Goal: Task Accomplishment & Management: Manage account settings

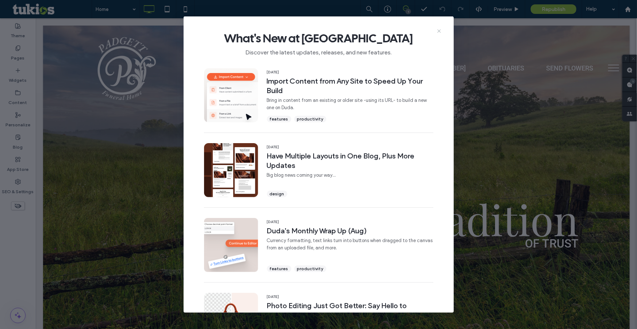
click at [436, 32] on icon at bounding box center [439, 31] width 6 height 6
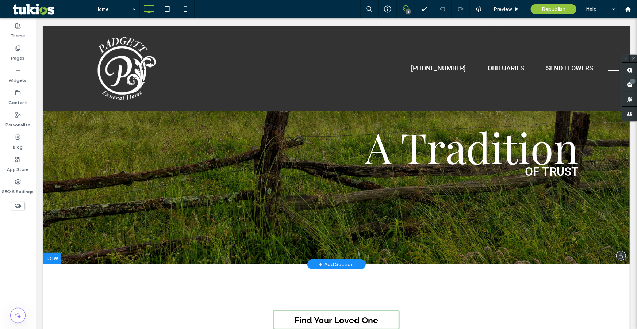
scroll to position [66, 0]
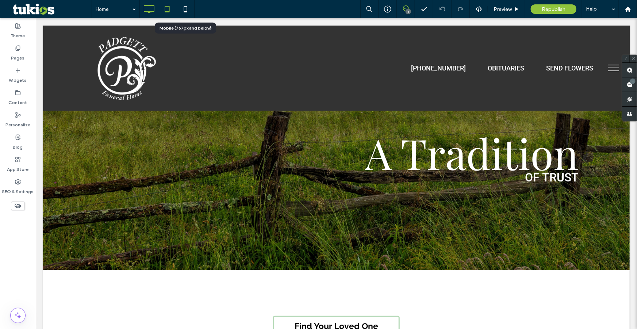
click at [175, 8] on div at bounding box center [166, 9] width 55 height 18
click at [170, 9] on icon at bounding box center [167, 9] width 15 height 15
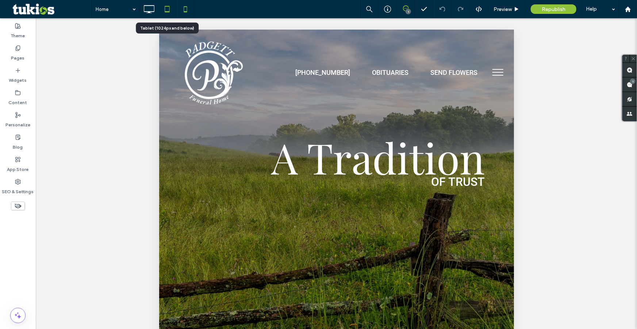
click at [177, 9] on div at bounding box center [185, 9] width 18 height 15
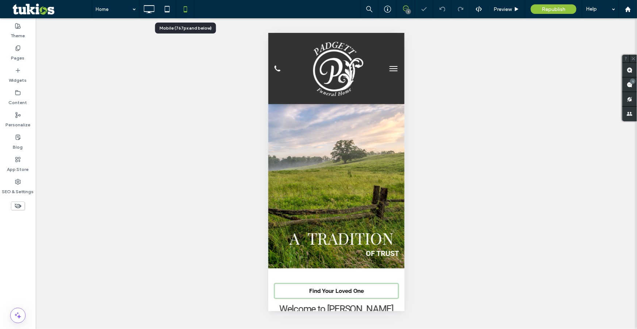
scroll to position [0, 0]
click at [167, 8] on icon at bounding box center [167, 9] width 15 height 15
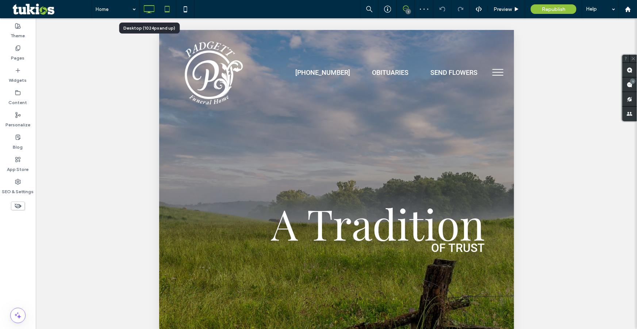
click at [151, 9] on icon at bounding box center [149, 9] width 15 height 15
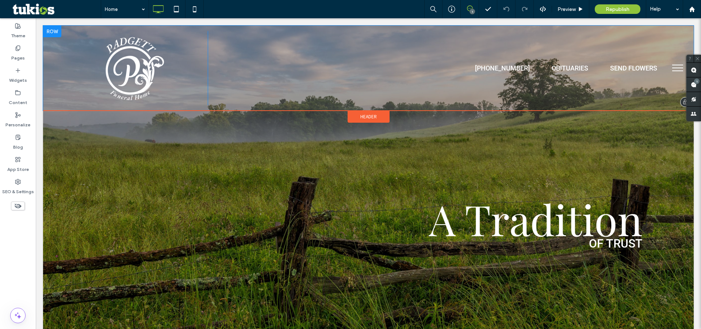
scroll to position [277, 0]
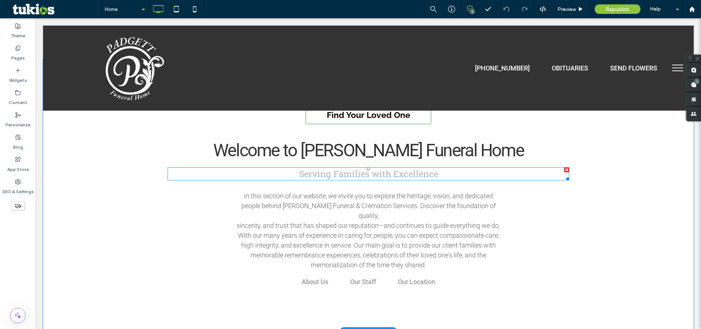
click at [394, 176] on span "Serving Families with Excellence" at bounding box center [368, 174] width 139 height 12
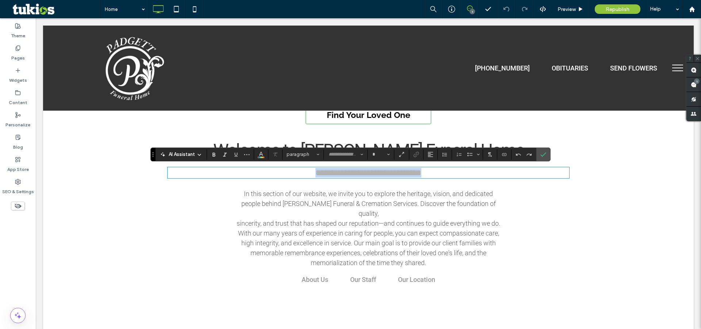
click at [394, 176] on span "**********" at bounding box center [368, 172] width 106 height 9
type input "**********"
type input "**"
type input "******"
type input "**"
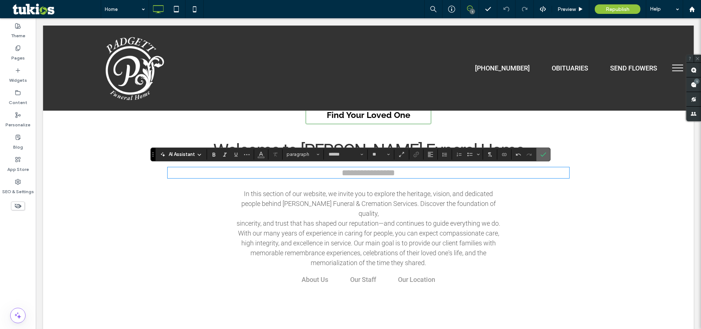
drag, startPoint x: 544, startPoint y: 154, endPoint x: 449, endPoint y: 176, distance: 97.9
click at [544, 154] on icon "Confirm" at bounding box center [543, 155] width 6 height 6
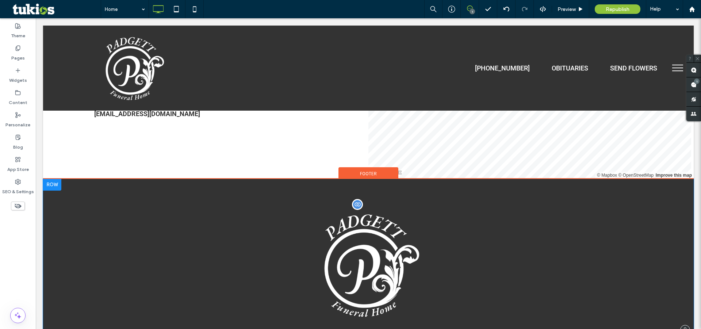
scroll to position [1543, 0]
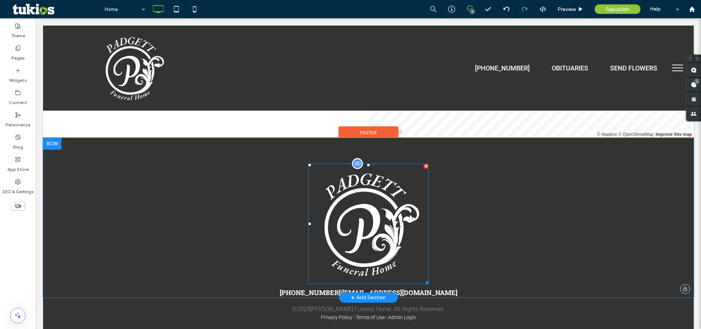
drag, startPoint x: 358, startPoint y: 264, endPoint x: 361, endPoint y: 265, distance: 3.7
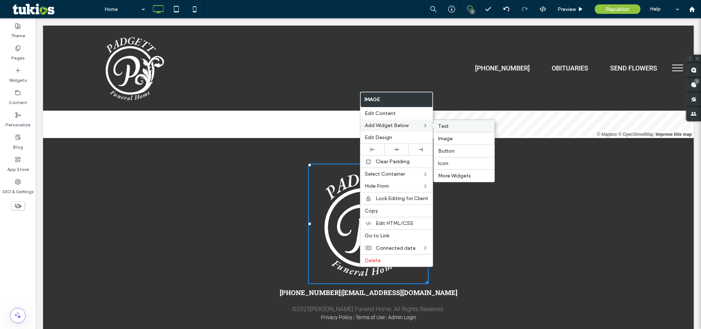
click at [454, 127] on label "Text" at bounding box center [464, 126] width 52 height 6
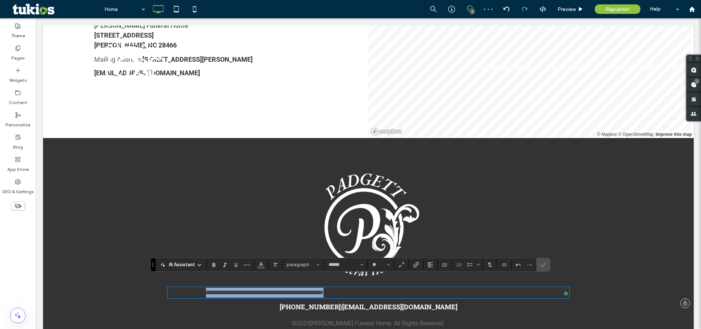
drag, startPoint x: 356, startPoint y: 284, endPoint x: 138, endPoint y: 282, distance: 217.6
click at [146, 282] on div "**********" at bounding box center [368, 225] width 651 height 174
click at [431, 264] on icon "Alignment" at bounding box center [431, 265] width 6 height 6
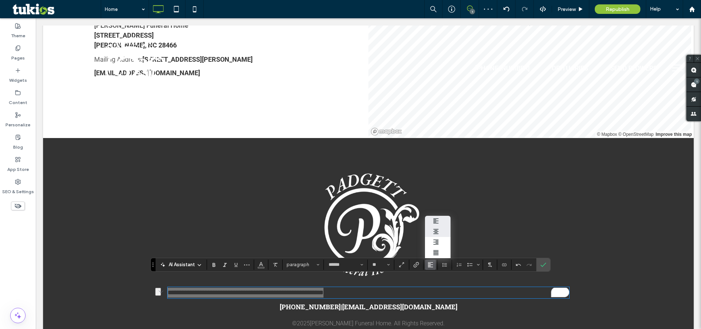
click at [438, 229] on div "ui.textEditor.alignment.center" at bounding box center [437, 232] width 9 height 6
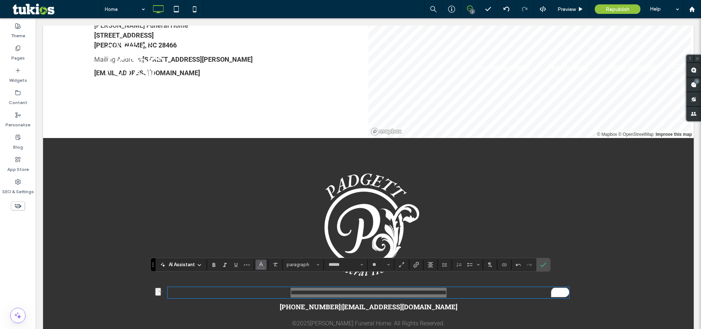
click at [260, 264] on icon "Color" at bounding box center [261, 264] width 6 height 6
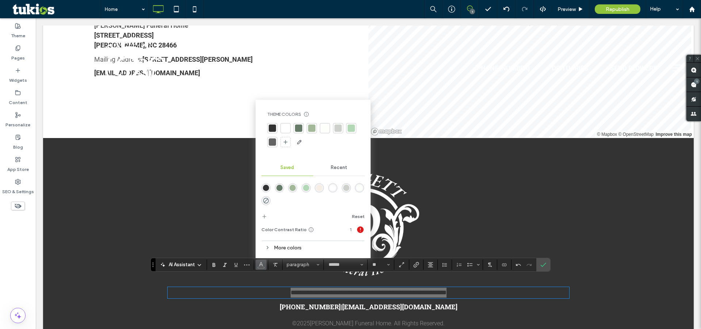
click at [286, 130] on div at bounding box center [285, 128] width 7 height 7
drag, startPoint x: 213, startPoint y: 264, endPoint x: 224, endPoint y: 263, distance: 11.1
click at [213, 264] on icon "Bold" at bounding box center [214, 265] width 6 height 6
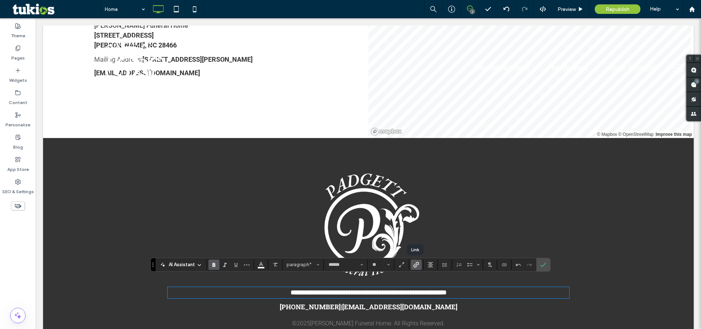
click at [420, 265] on label "Link" at bounding box center [416, 265] width 11 height 10
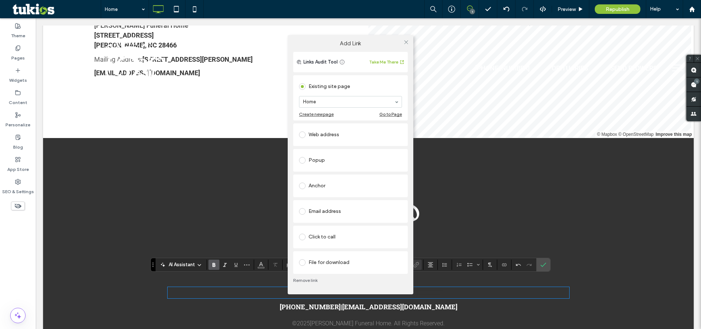
click at [329, 137] on div "Web address" at bounding box center [350, 135] width 103 height 12
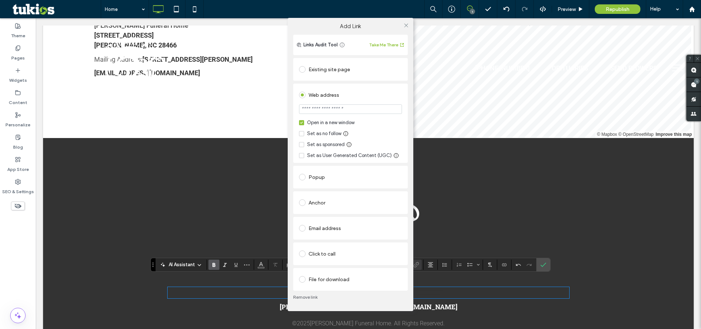
click at [332, 110] on input "url" at bounding box center [350, 108] width 103 height 9
type input "**********"
click at [406, 27] on icon at bounding box center [405, 25] width 5 height 5
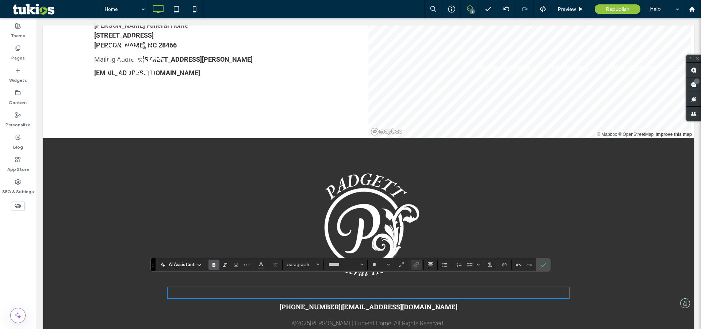
click at [414, 288] on p "**********" at bounding box center [369, 293] width 402 height 10
click at [413, 289] on strong "**********" at bounding box center [369, 292] width 156 height 7
click at [412, 289] on strong "**********" at bounding box center [369, 292] width 156 height 7
click at [412, 288] on p "**********" at bounding box center [369, 293] width 402 height 10
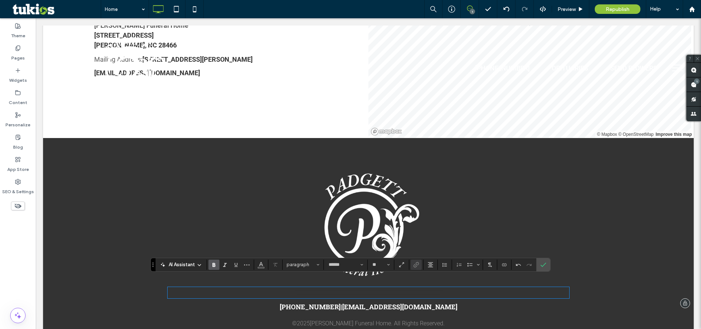
click at [412, 289] on strong "**********" at bounding box center [369, 292] width 156 height 7
click at [261, 268] on span "Color" at bounding box center [261, 263] width 6 height 9
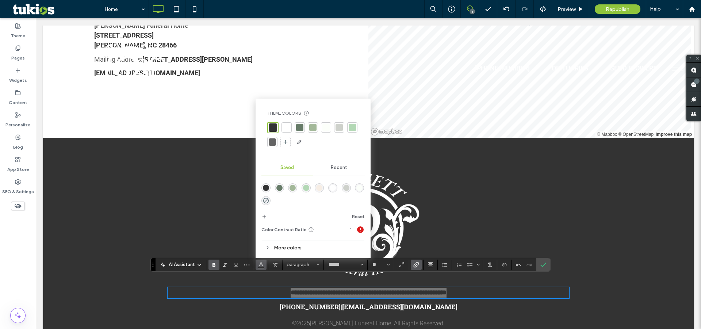
click at [289, 125] on div at bounding box center [286, 127] width 7 height 7
click at [541, 264] on icon "Confirm" at bounding box center [543, 265] width 6 height 6
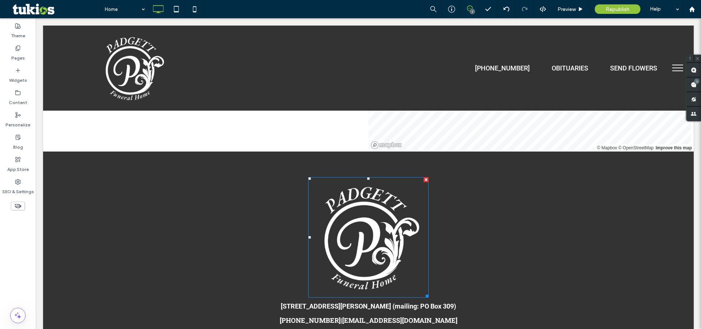
scroll to position [1524, 0]
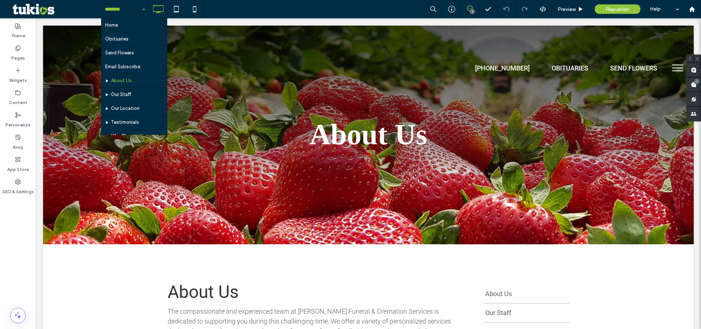
click at [122, 12] on input at bounding box center [123, 9] width 37 height 18
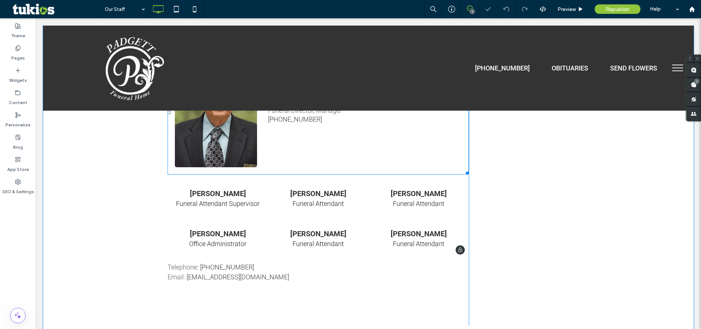
scroll to position [299, 0]
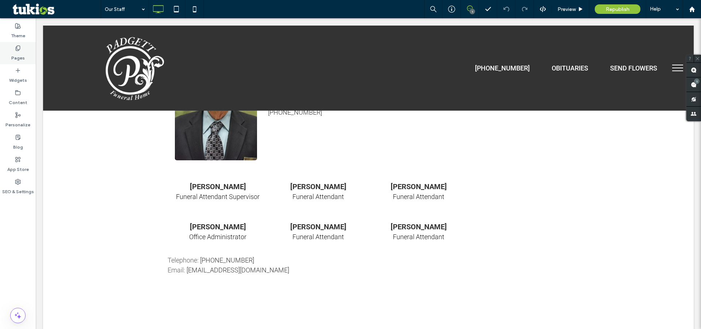
click at [18, 52] on label "Pages" at bounding box center [18, 56] width 14 height 10
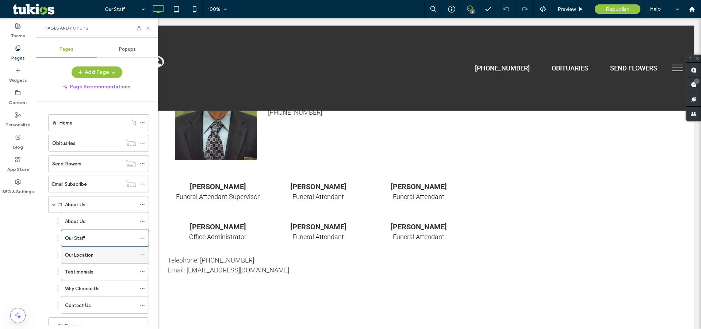
click at [88, 253] on label "Our Location" at bounding box center [79, 255] width 28 height 13
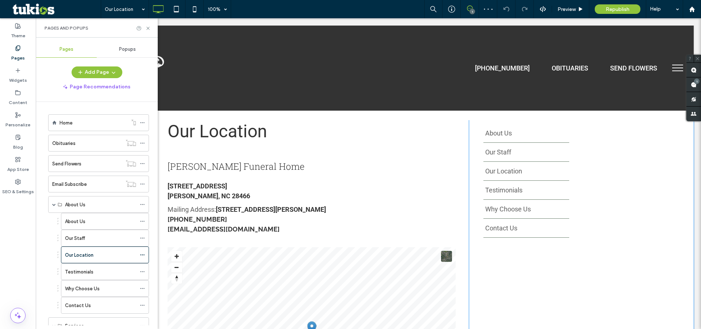
scroll to position [120, 0]
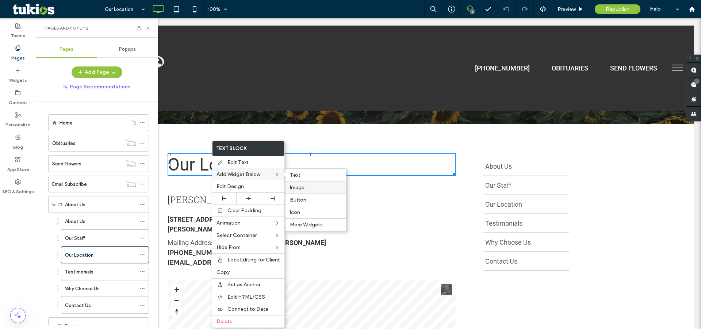
click at [307, 190] on div "Image" at bounding box center [316, 187] width 61 height 12
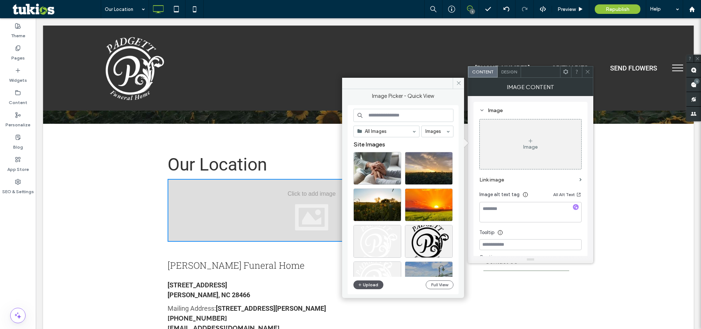
click at [364, 283] on button "Upload" at bounding box center [368, 284] width 30 height 9
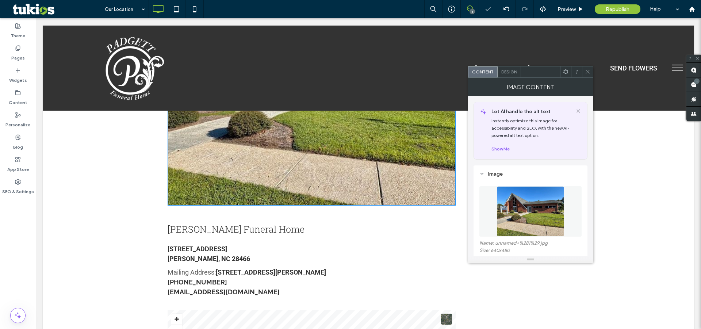
scroll to position [287, 0]
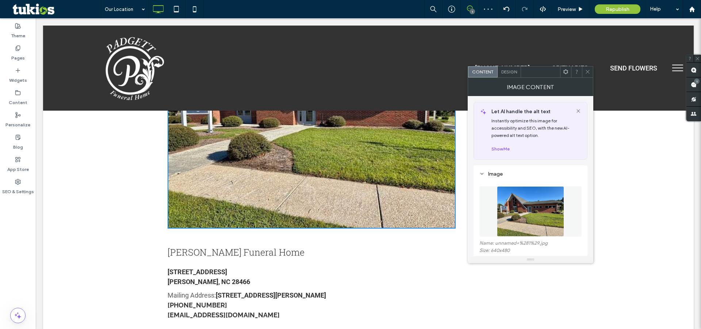
click at [588, 72] on icon at bounding box center [587, 71] width 5 height 5
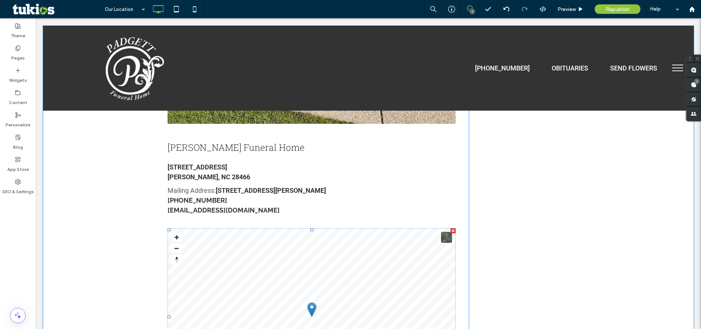
scroll to position [353, 0]
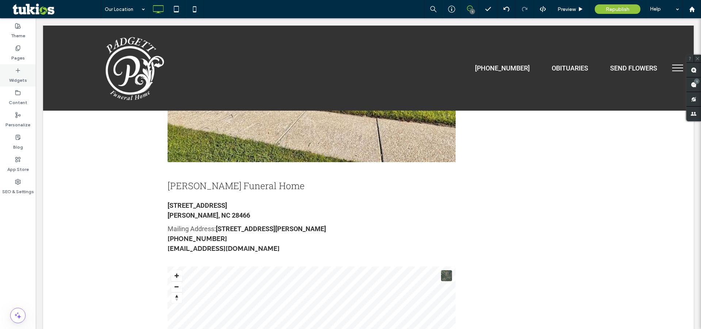
click at [20, 49] on icon at bounding box center [18, 48] width 6 height 6
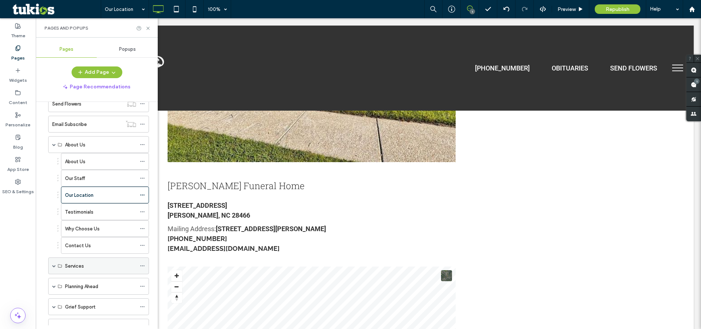
scroll to position [99, 0]
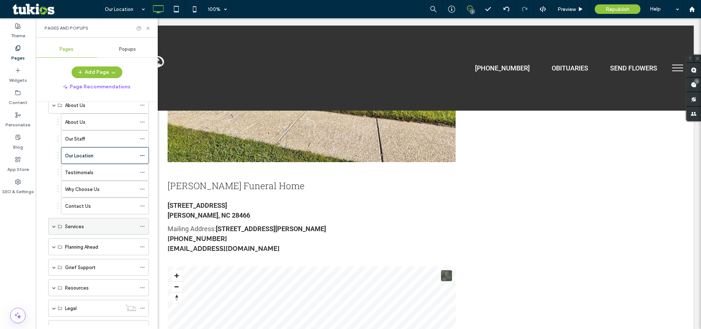
click at [55, 225] on span at bounding box center [54, 227] width 4 height 4
click at [82, 239] on label "Immediate Need" at bounding box center [83, 243] width 37 height 13
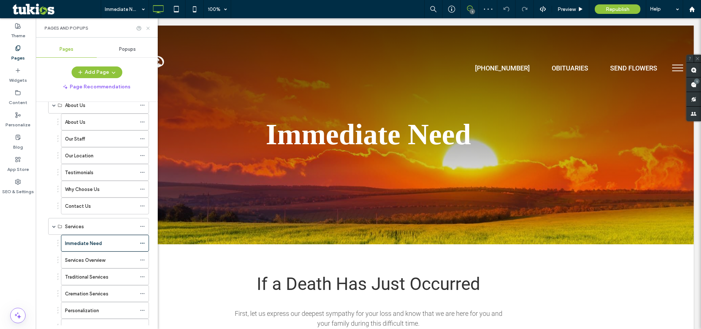
drag, startPoint x: 148, startPoint y: 29, endPoint x: 119, endPoint y: 115, distance: 91.2
click at [148, 29] on icon at bounding box center [147, 28] width 5 height 5
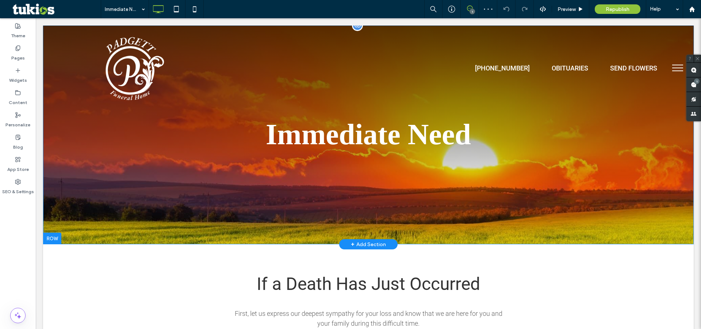
click at [109, 189] on div "Immediate Need Click To Paste Row + Add Section" at bounding box center [368, 135] width 651 height 219
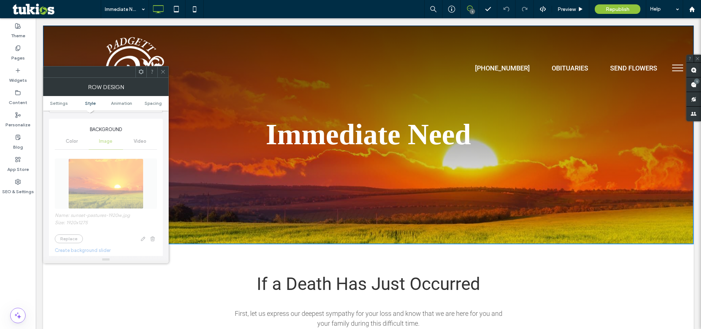
scroll to position [33, 0]
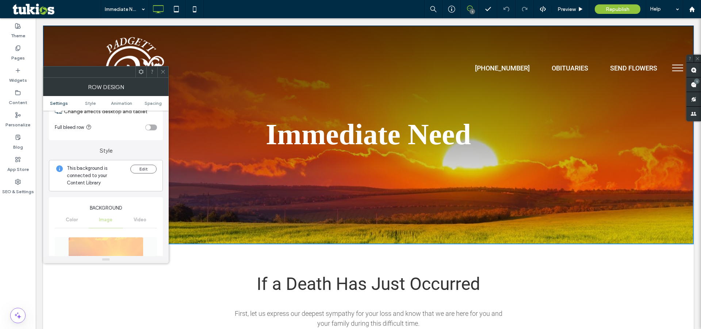
click at [151, 162] on div "This background is connected to your Content Library Edit" at bounding box center [106, 175] width 114 height 31
click at [149, 170] on button "Edit" at bounding box center [143, 169] width 26 height 9
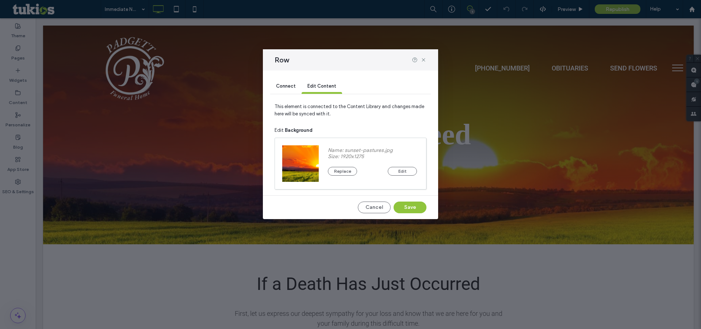
click at [284, 89] on div "Connect" at bounding box center [285, 86] width 31 height 15
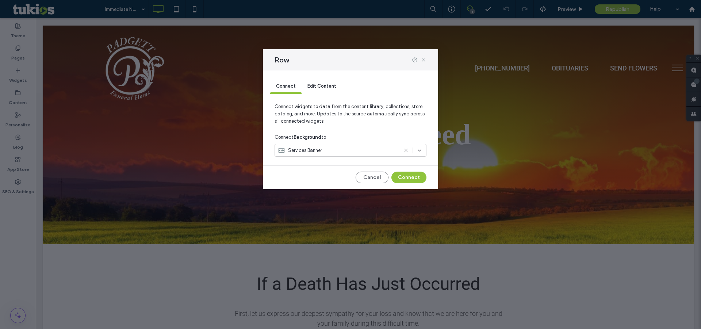
click at [321, 146] on div "Services Banner" at bounding box center [351, 150] width 152 height 13
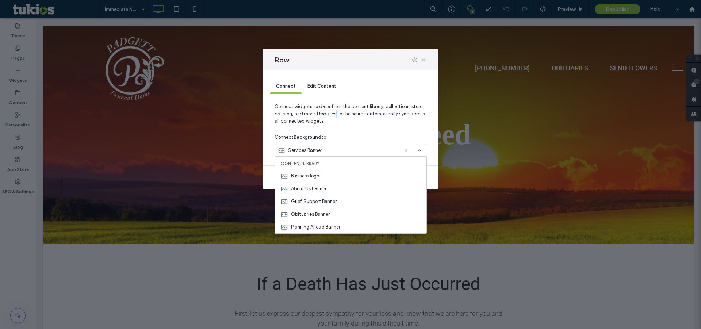
click at [336, 116] on span "Connect widgets to data from the content library, collections, store catalog, a…" at bounding box center [351, 117] width 152 height 28
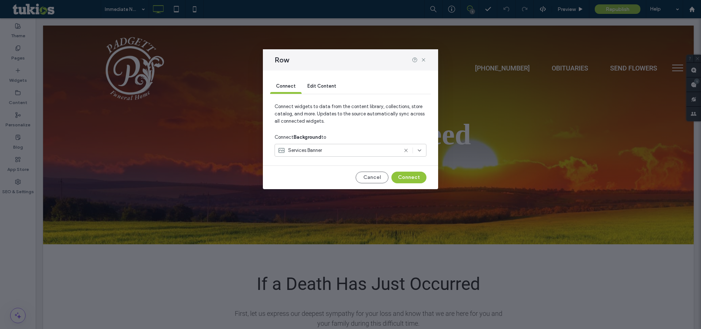
click at [333, 91] on div "Edit Content" at bounding box center [322, 86] width 41 height 15
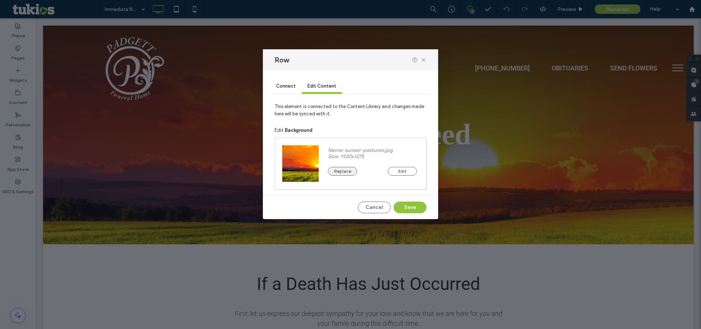
click at [349, 171] on button "Replace" at bounding box center [342, 171] width 29 height 9
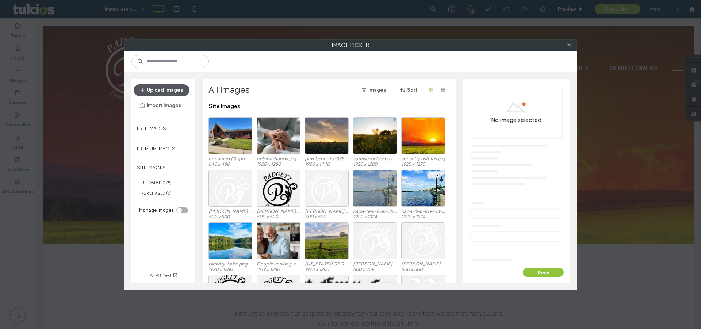
click at [156, 89] on button "Upload Images" at bounding box center [162, 90] width 56 height 12
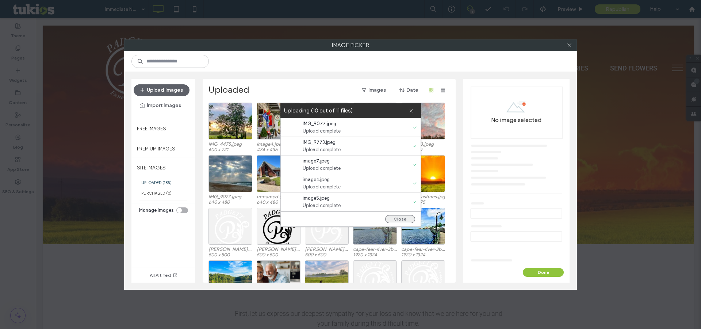
click at [403, 218] on button "Close" at bounding box center [400, 219] width 30 height 8
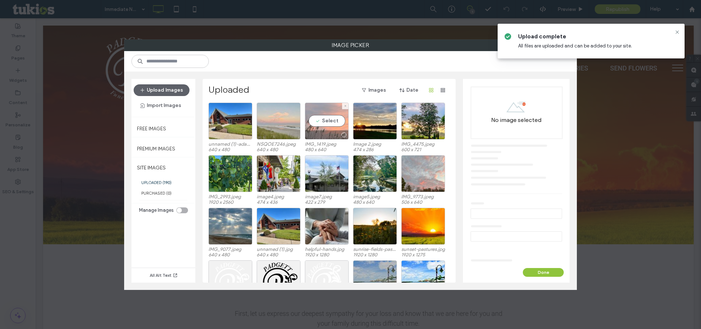
click at [325, 122] on div "Select" at bounding box center [327, 121] width 44 height 37
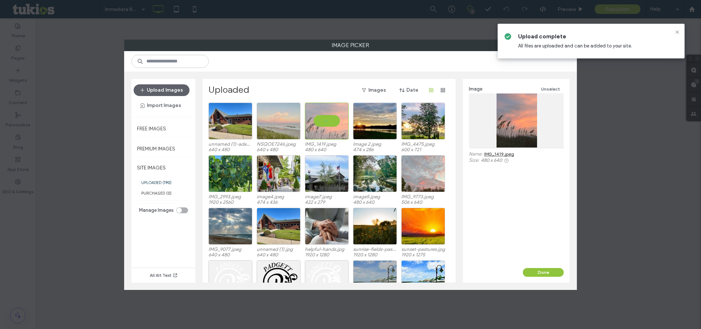
click at [531, 271] on button "Done" at bounding box center [543, 272] width 41 height 9
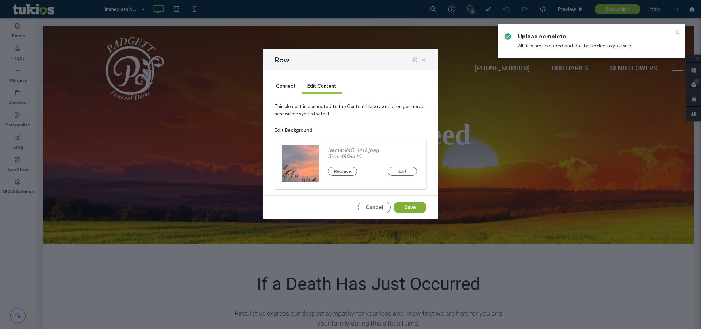
click at [420, 202] on button "Save" at bounding box center [410, 208] width 33 height 12
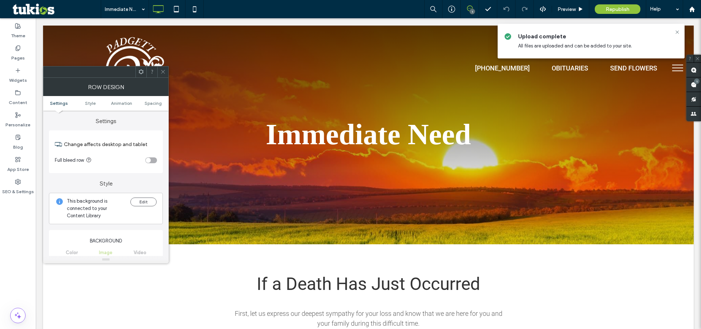
click at [143, 195] on div "This background is connected to your Content Library Edit" at bounding box center [106, 208] width 114 height 31
click at [142, 201] on button "Edit" at bounding box center [143, 202] width 26 height 9
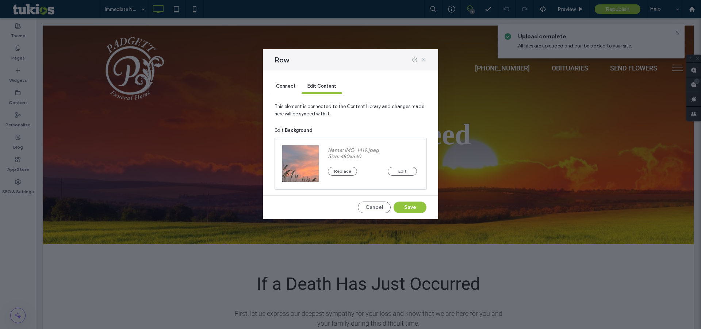
click at [336, 177] on div "Name: IMG_1419.jpeg Size: 480x640 Replace Edit" at bounding box center [372, 163] width 107 height 51
click at [337, 175] on button "Replace" at bounding box center [342, 171] width 29 height 9
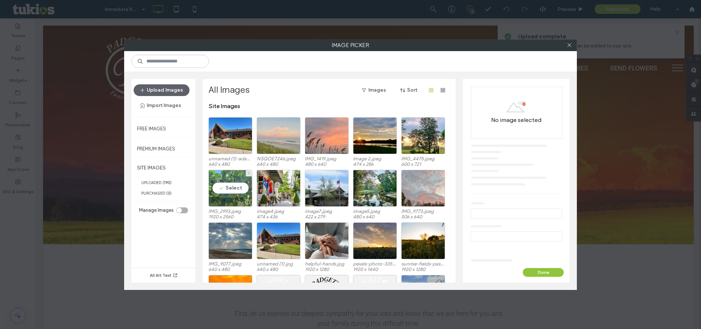
click at [225, 182] on div "Select" at bounding box center [230, 188] width 44 height 37
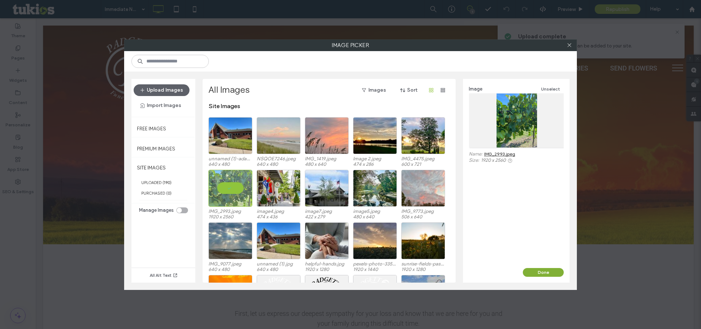
click at [548, 274] on button "Done" at bounding box center [543, 272] width 41 height 9
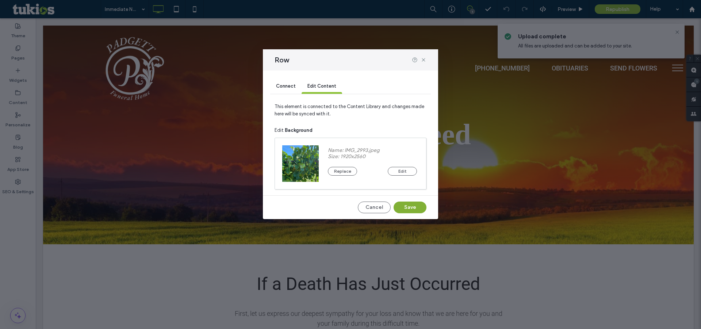
click at [412, 207] on button "Save" at bounding box center [410, 208] width 33 height 12
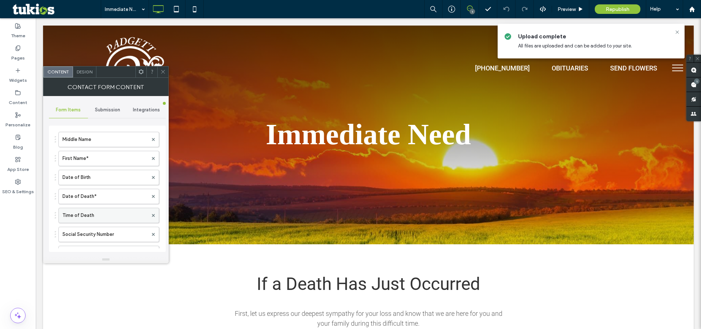
scroll to position [99, 0]
click at [95, 218] on label "Free Text" at bounding box center [104, 220] width 85 height 15
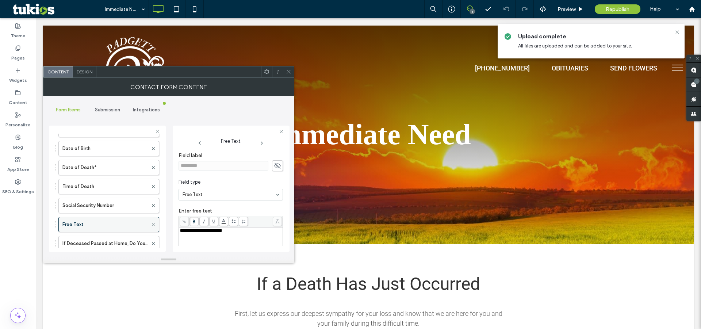
click at [152, 223] on icon at bounding box center [153, 224] width 3 height 3
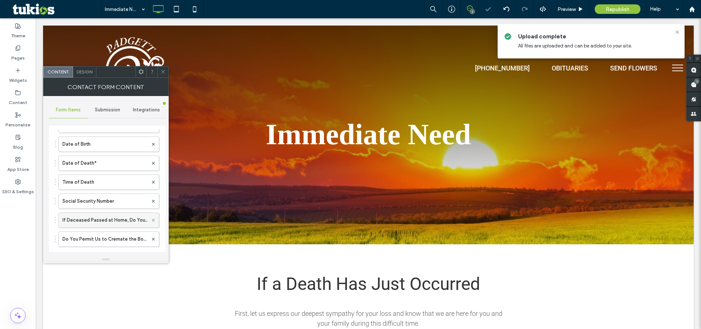
click at [152, 219] on icon at bounding box center [153, 220] width 3 height 3
click at [152, 218] on use at bounding box center [153, 219] width 3 height 3
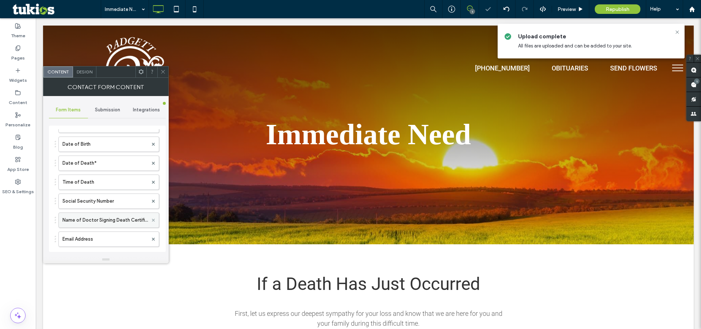
click at [152, 218] on use at bounding box center [153, 219] width 3 height 3
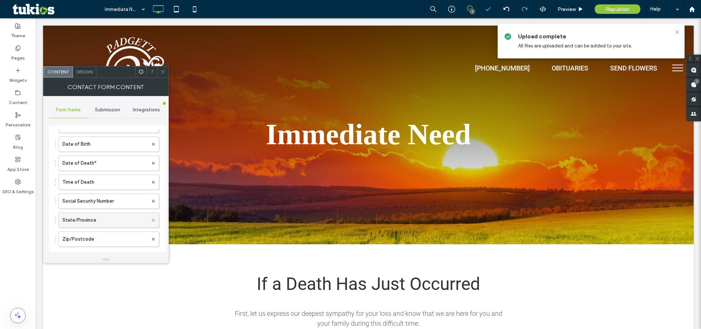
click at [152, 218] on use at bounding box center [153, 219] width 3 height 3
click at [164, 70] on icon at bounding box center [162, 71] width 5 height 5
click at [152, 200] on icon at bounding box center [153, 201] width 3 height 3
click at [161, 72] on icon at bounding box center [162, 71] width 5 height 5
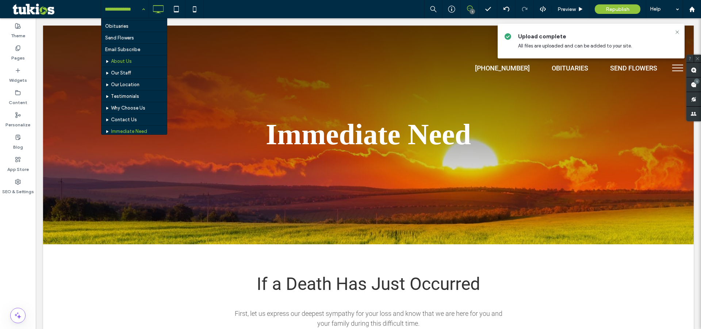
scroll to position [33, 0]
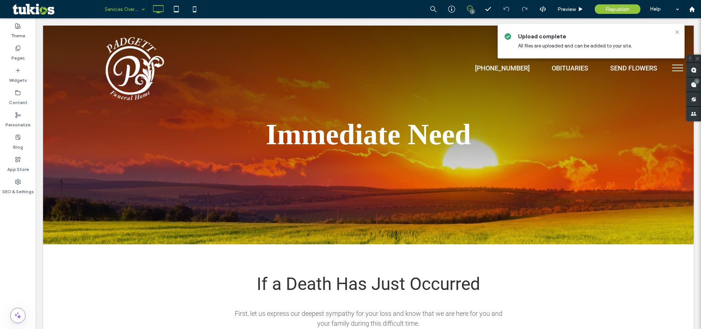
type input "*******"
type input "**"
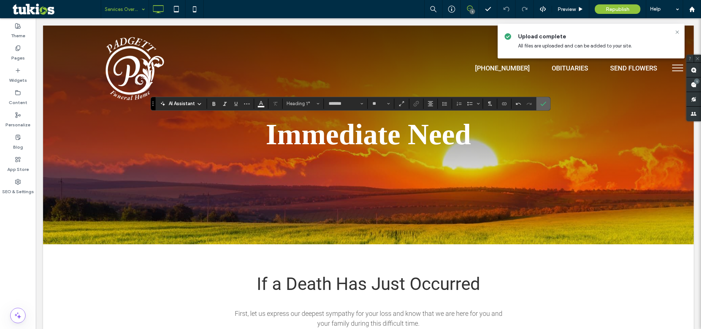
click at [540, 103] on icon "Confirm" at bounding box center [543, 104] width 6 height 6
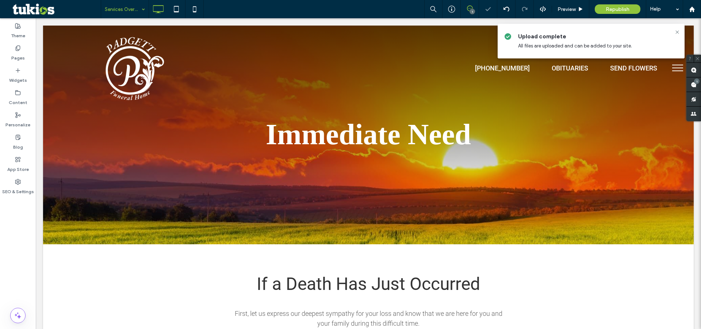
click at [472, 11] on div "1" at bounding box center [472, 11] width 5 height 5
click at [472, 6] on icon at bounding box center [470, 8] width 6 height 6
click at [693, 70] on use at bounding box center [694, 70] width 6 height 6
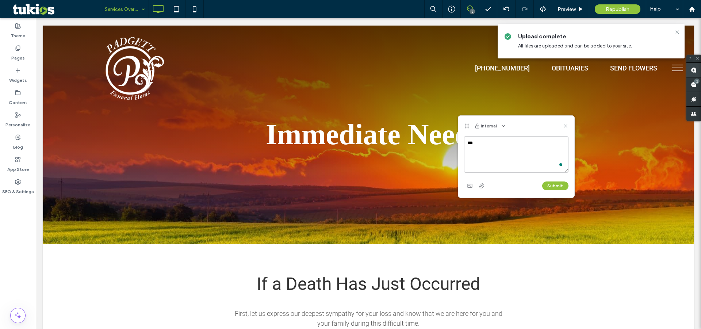
type textarea "***"
click at [508, 136] on textarea "***" at bounding box center [516, 154] width 105 height 37
type textarea "**********"
click at [553, 182] on button "Submit" at bounding box center [555, 185] width 26 height 9
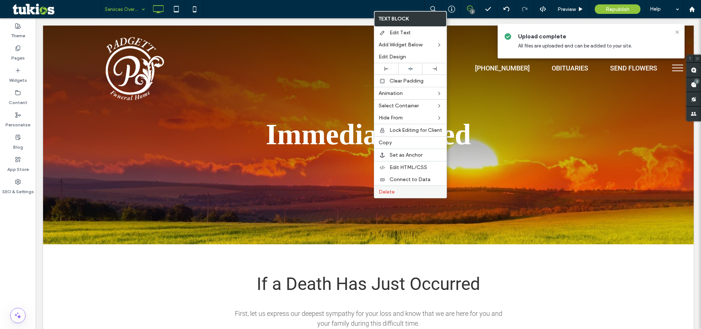
click at [386, 186] on div "Delete" at bounding box center [410, 191] width 72 height 12
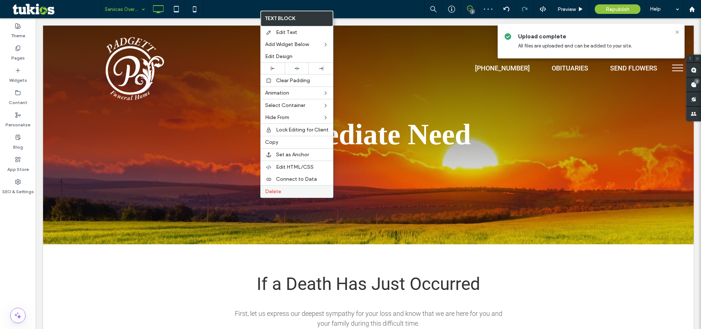
click at [278, 188] on span "Delete" at bounding box center [273, 191] width 16 height 6
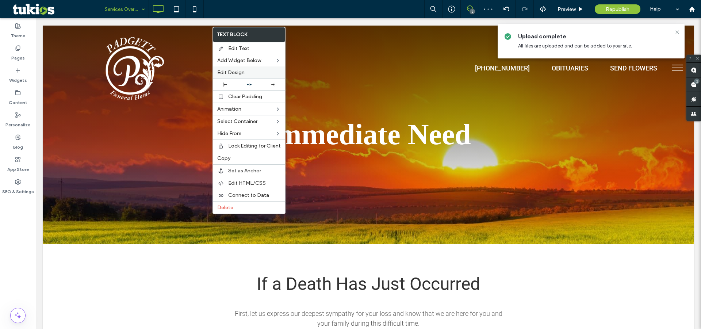
click at [234, 71] on span "Edit Design" at bounding box center [230, 72] width 27 height 6
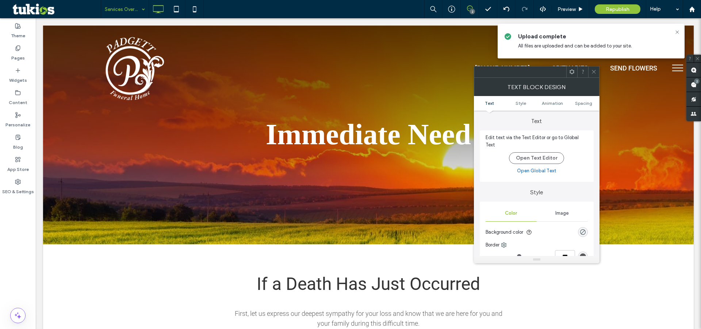
scroll to position [133, 0]
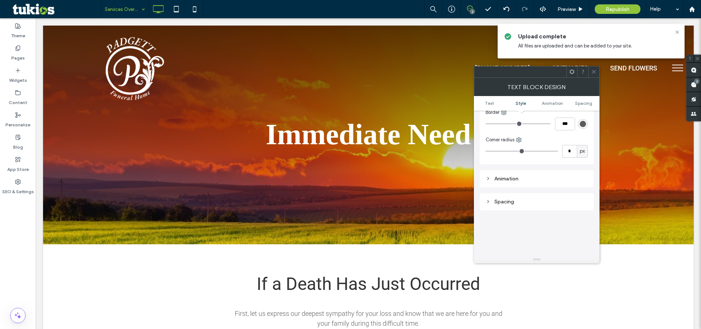
click at [525, 199] on div "Spacing" at bounding box center [537, 202] width 102 height 6
click at [536, 242] on label "63px" at bounding box center [536, 244] width 9 height 5
type input "**"
type input "*"
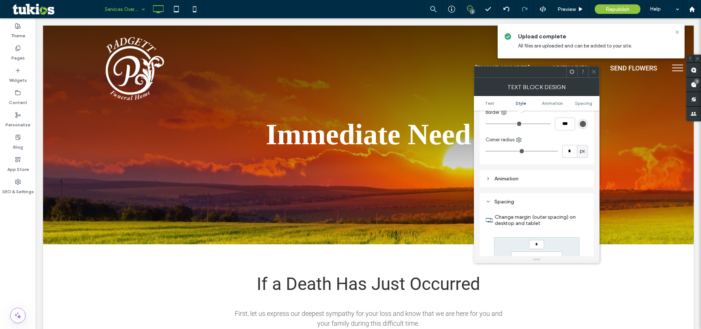
type input "***"
click at [591, 73] on div at bounding box center [593, 71] width 11 height 11
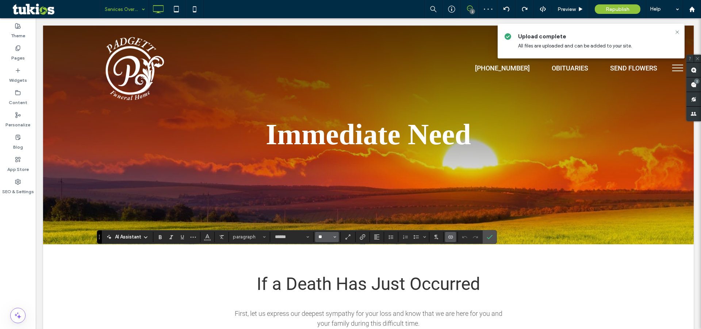
click at [323, 238] on input "**" at bounding box center [325, 237] width 14 height 6
type input "**"
click at [487, 232] on span "Confirm" at bounding box center [488, 236] width 3 height 13
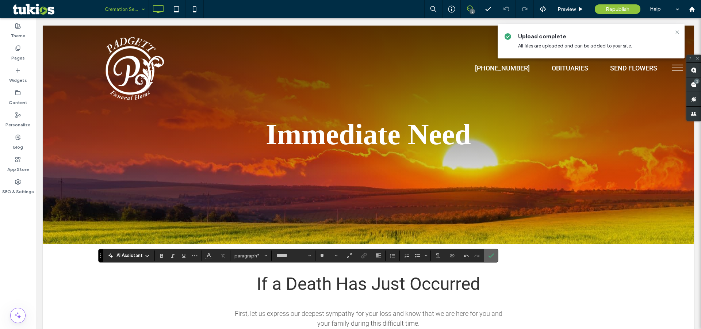
click at [493, 255] on label "Confirm" at bounding box center [491, 255] width 11 height 13
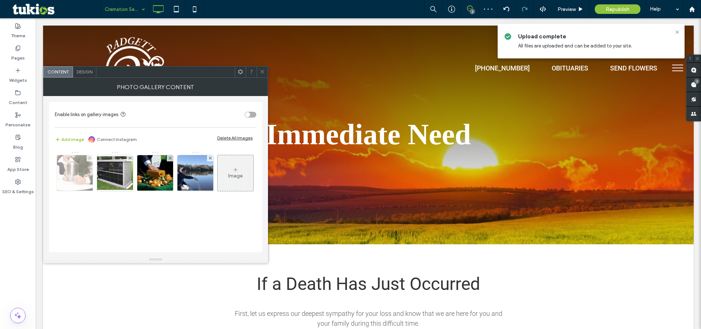
click at [72, 176] on img at bounding box center [75, 173] width 54 height 36
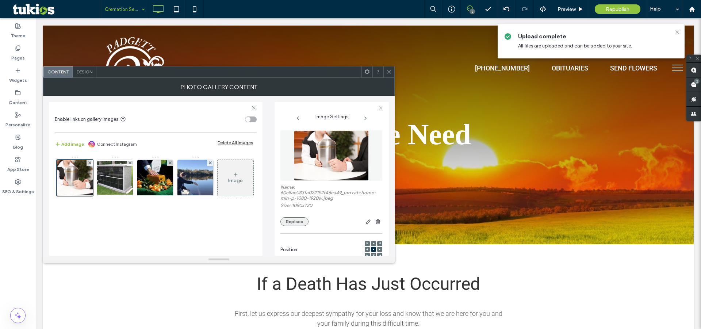
drag, startPoint x: 298, startPoint y: 223, endPoint x: 294, endPoint y: 219, distance: 5.5
click at [296, 222] on button "Replace" at bounding box center [294, 221] width 28 height 9
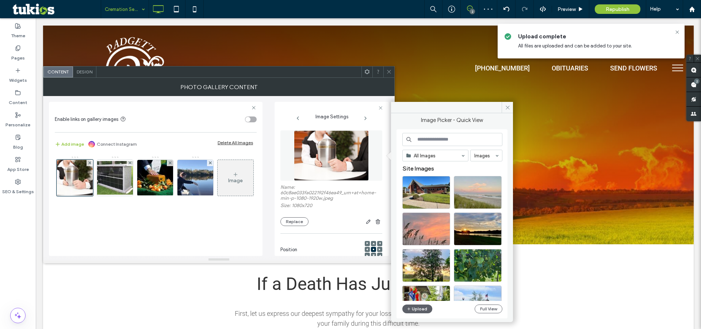
click at [280, 217] on button "Replace" at bounding box center [294, 221] width 28 height 9
click at [442, 134] on input at bounding box center [452, 139] width 100 height 13
type input "***"
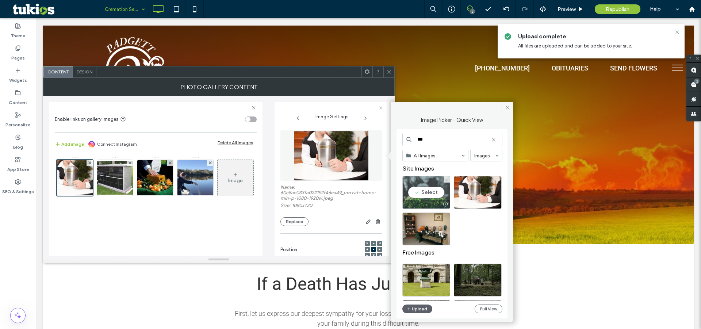
click at [430, 192] on div "Select" at bounding box center [426, 192] width 48 height 33
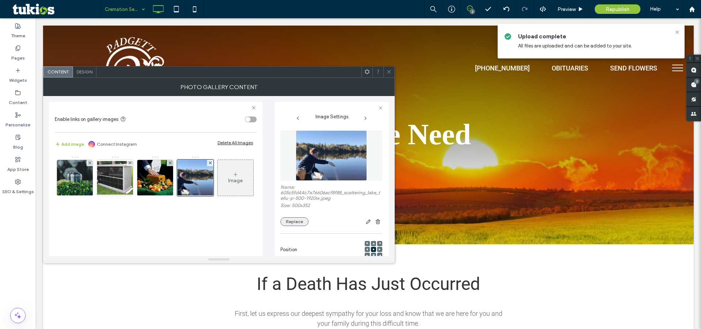
click at [294, 221] on button "Replace" at bounding box center [294, 221] width 28 height 9
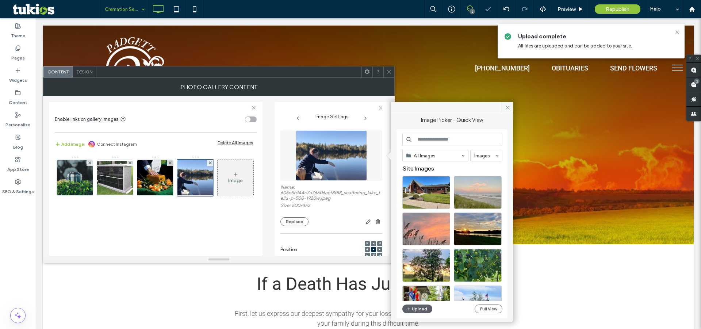
click at [441, 138] on input at bounding box center [452, 139] width 100 height 13
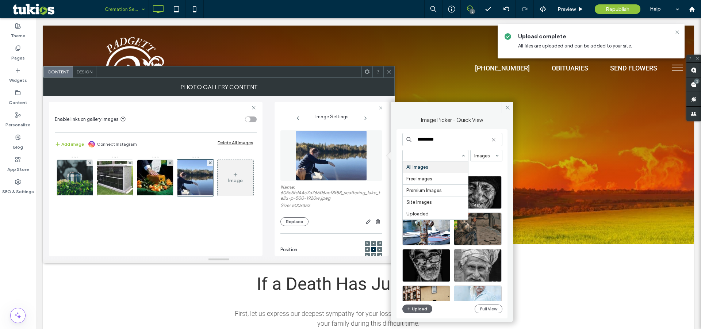
click at [449, 143] on input "*********" at bounding box center [452, 139] width 100 height 13
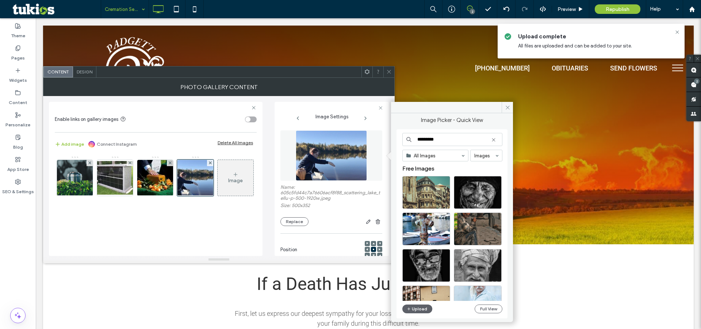
click at [449, 143] on input "*********" at bounding box center [452, 139] width 100 height 13
type input "**********"
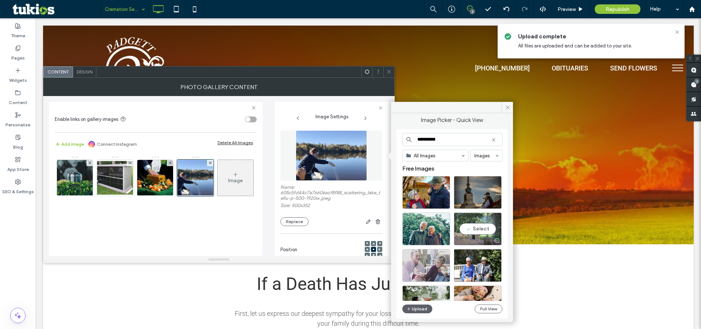
click at [483, 227] on div "Select" at bounding box center [478, 229] width 48 height 33
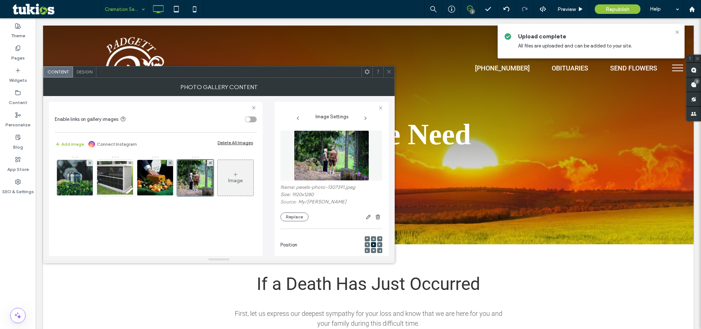
click at [389, 71] on use at bounding box center [389, 72] width 4 height 4
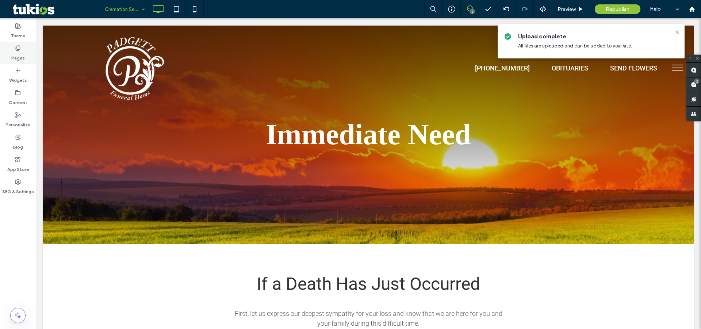
click at [12, 51] on label "Pages" at bounding box center [18, 56] width 14 height 10
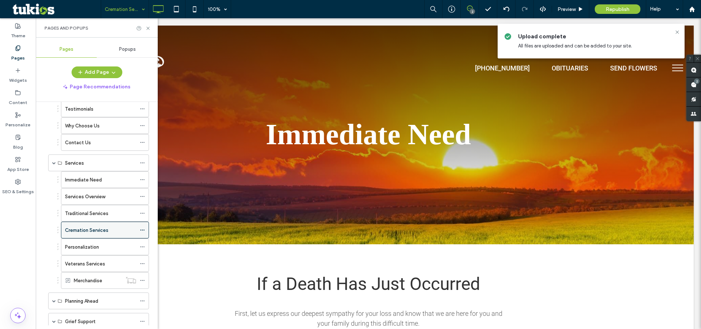
scroll to position [166, 0]
click at [97, 242] on label "Personalization" at bounding box center [82, 244] width 34 height 13
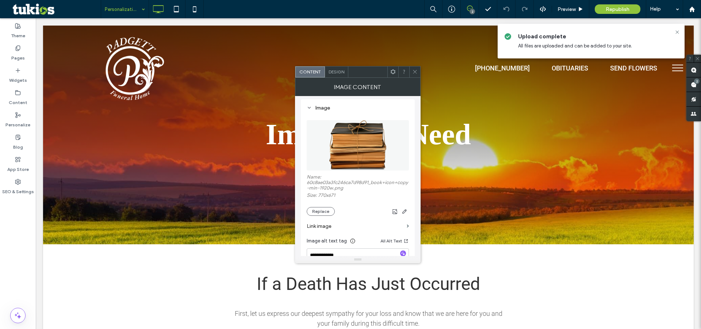
scroll to position [66, 0]
click at [313, 207] on button "Replace" at bounding box center [321, 211] width 28 height 9
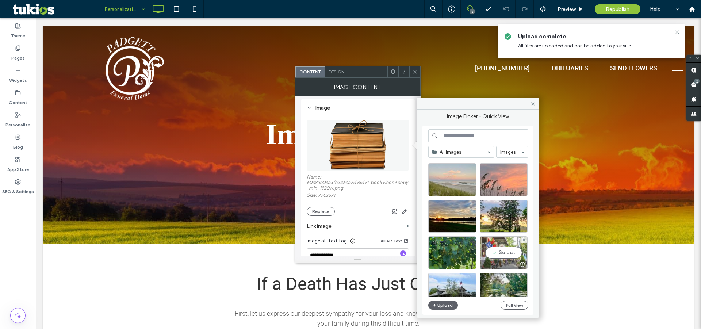
scroll to position [99, 0]
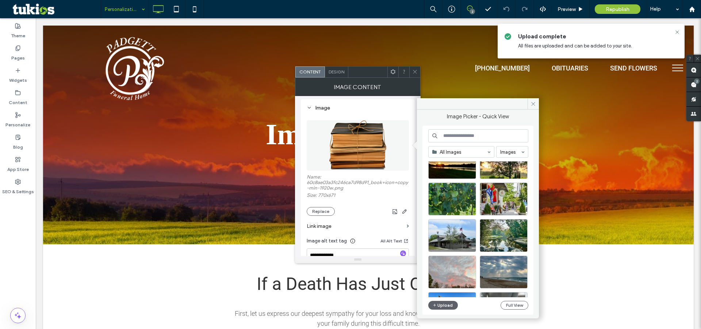
click at [466, 132] on input at bounding box center [478, 135] width 100 height 13
type input "******"
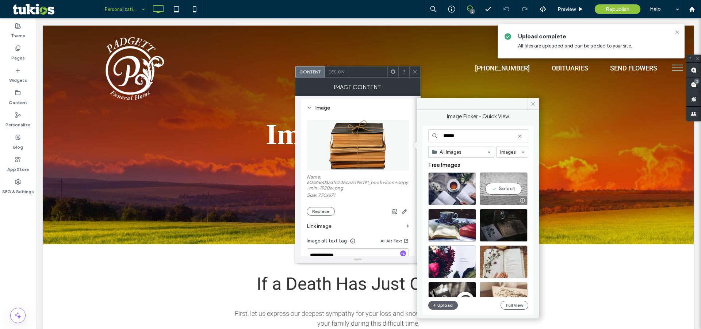
click at [504, 192] on div "Select" at bounding box center [504, 188] width 48 height 33
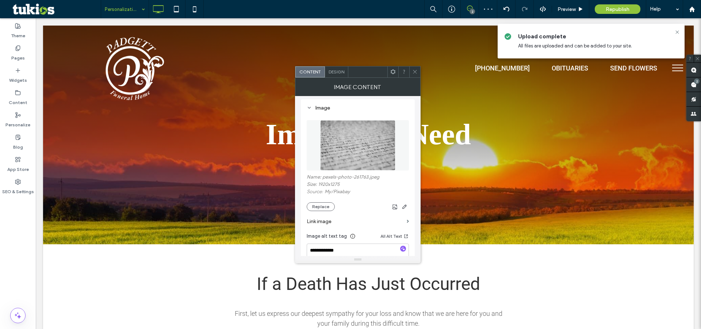
click at [412, 71] on div at bounding box center [414, 71] width 11 height 11
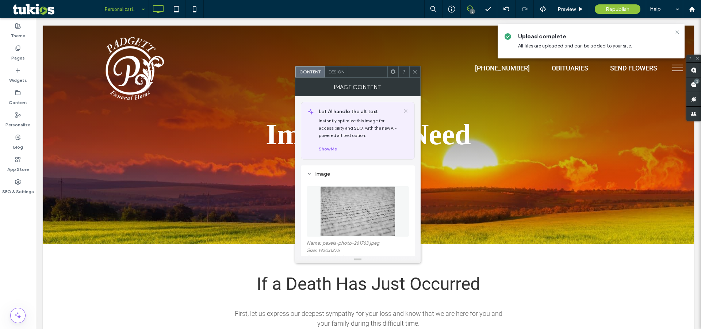
click at [413, 70] on icon at bounding box center [414, 71] width 5 height 5
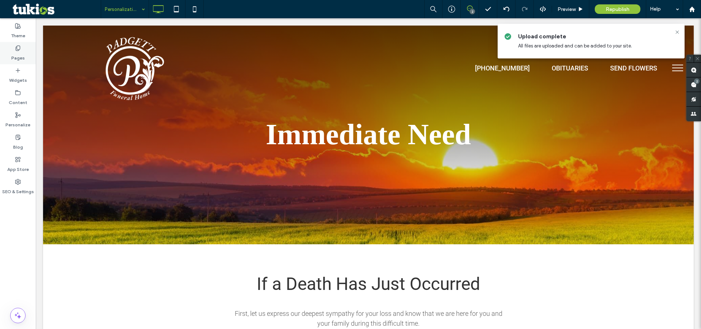
click at [17, 51] on label "Pages" at bounding box center [18, 56] width 14 height 10
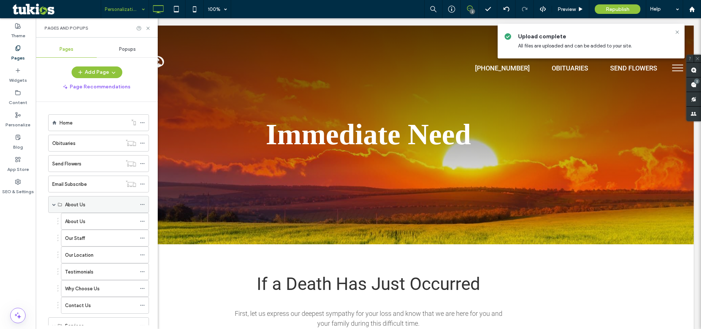
click at [54, 204] on span at bounding box center [54, 205] width 4 height 4
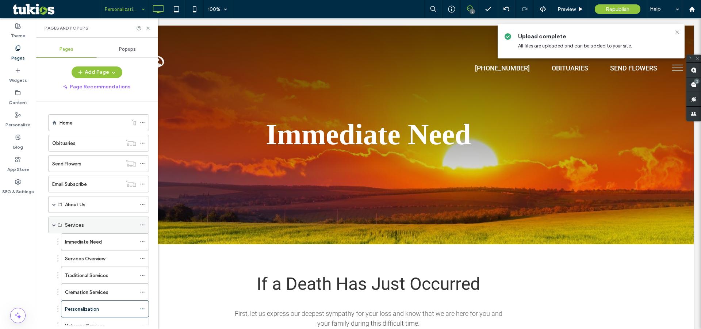
click at [56, 223] on div "Services" at bounding box center [98, 225] width 101 height 17
click at [53, 223] on span at bounding box center [54, 225] width 4 height 4
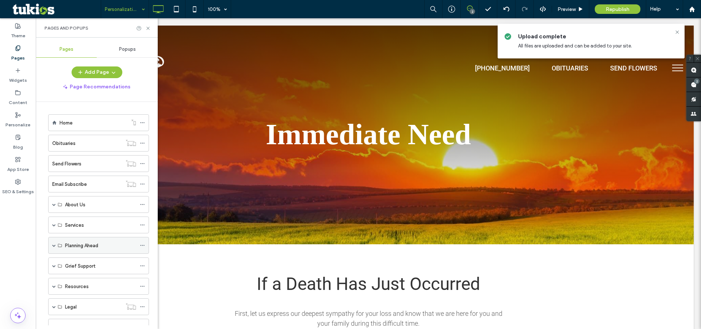
click at [54, 244] on span at bounding box center [54, 246] width 4 height 4
click at [89, 258] on label "Planning Ahead" at bounding box center [81, 262] width 33 height 13
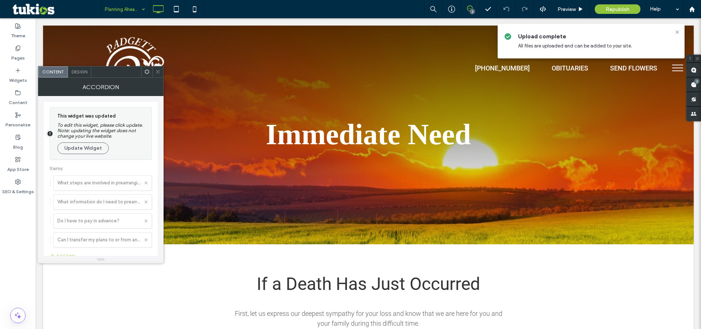
click at [89, 183] on div at bounding box center [101, 220] width 114 height 236
click at [78, 148] on button "Update Widget" at bounding box center [82, 148] width 51 height 12
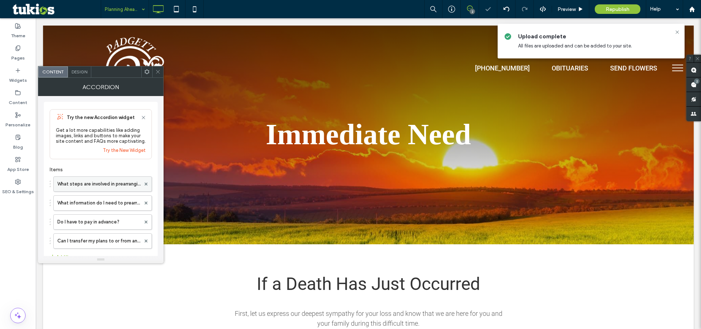
click at [88, 184] on label "What steps are involved in prearranging a funeral?" at bounding box center [98, 184] width 83 height 15
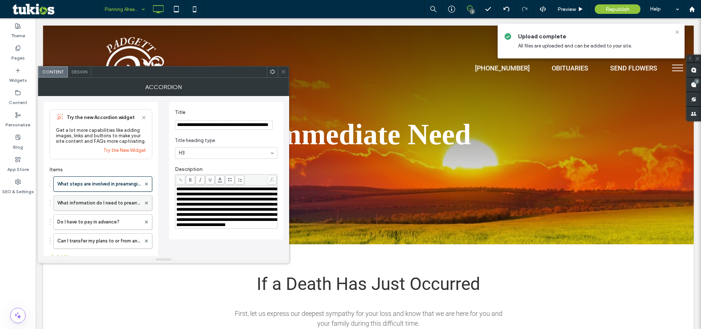
click at [116, 206] on label "What information do I need to prearrange a funeral?" at bounding box center [99, 203] width 84 height 15
click at [112, 215] on label "Do I have to pay in advance?" at bounding box center [99, 222] width 84 height 15
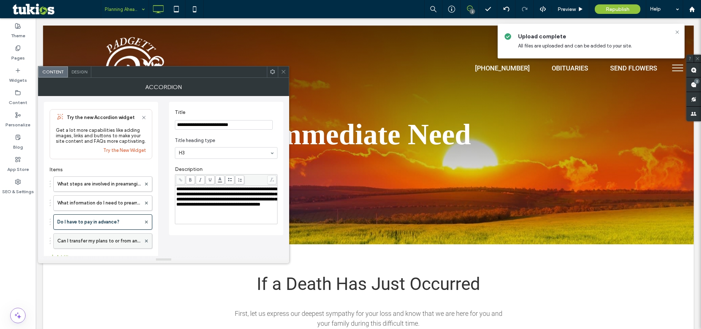
click at [112, 242] on label "Can I transfer my plans to or from another funeral home?" at bounding box center [99, 241] width 84 height 15
click at [112, 224] on label "Do I have to pay in advance?" at bounding box center [99, 222] width 84 height 15
click at [111, 208] on label "What information do I need to prearrange a funeral?" at bounding box center [99, 203] width 84 height 15
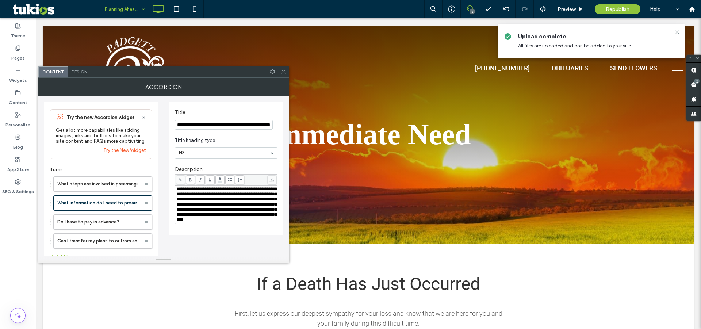
click at [110, 195] on div "What steps are involved in prearranging a funeral? What information do I need t…" at bounding box center [101, 211] width 103 height 76
click at [108, 189] on label "What steps are involved in prearranging a funeral?" at bounding box center [99, 184] width 84 height 15
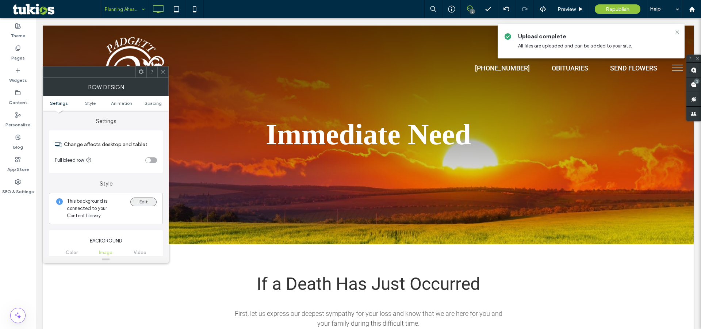
click at [150, 202] on button "Edit" at bounding box center [143, 202] width 26 height 9
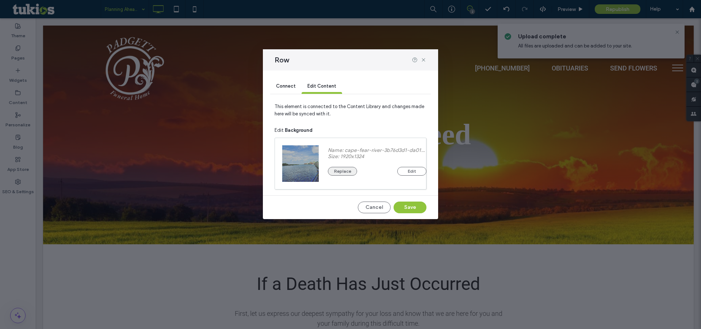
click at [342, 171] on button "Replace" at bounding box center [342, 171] width 29 height 9
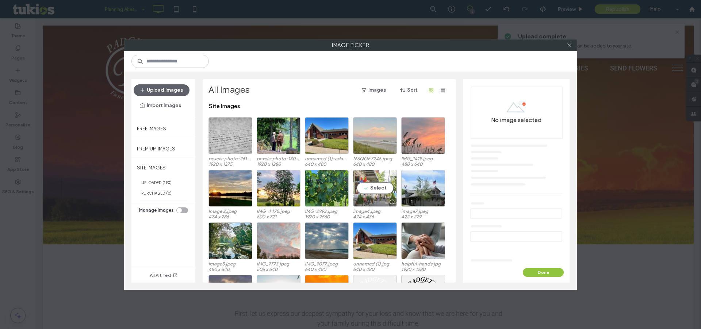
click at [363, 191] on div "Select" at bounding box center [375, 188] width 44 height 37
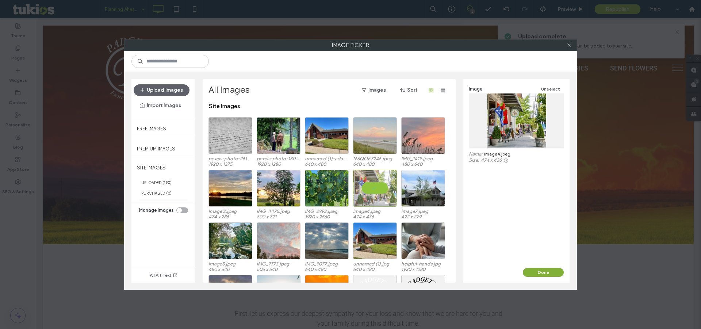
click at [544, 269] on button "Done" at bounding box center [543, 272] width 41 height 9
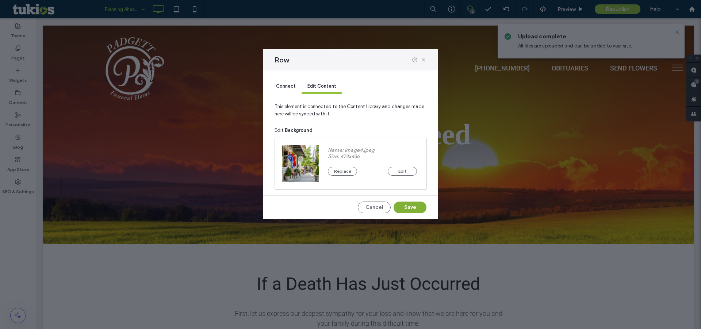
click at [416, 203] on button "Save" at bounding box center [410, 208] width 33 height 12
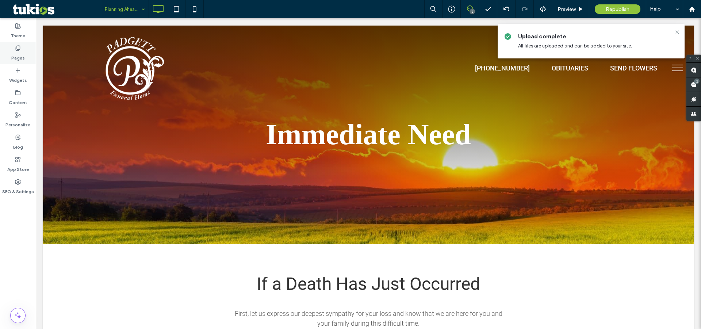
click at [23, 50] on div "Pages" at bounding box center [18, 53] width 36 height 22
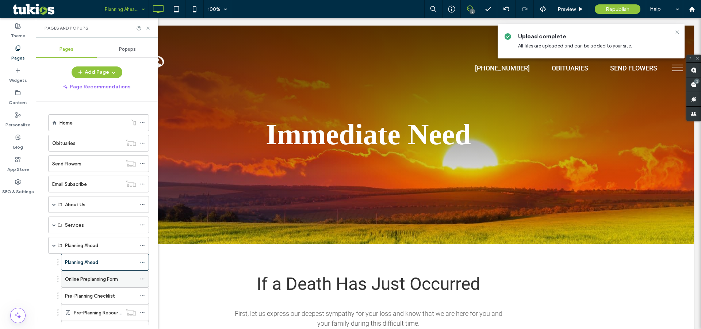
click at [91, 274] on label "Online Preplanning Form" at bounding box center [91, 279] width 53 height 13
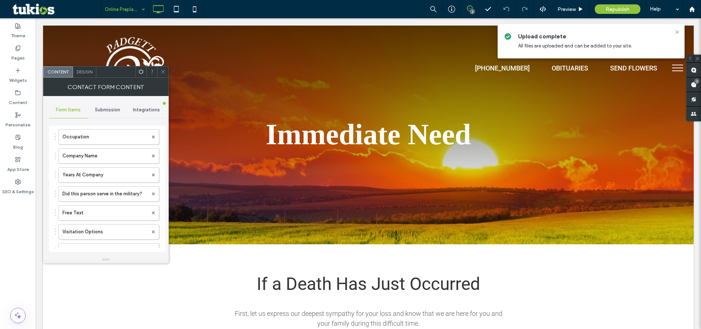
scroll to position [664, 0]
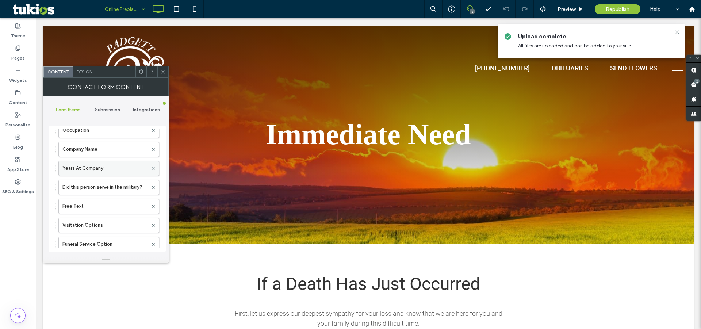
click at [152, 167] on use at bounding box center [153, 168] width 3 height 3
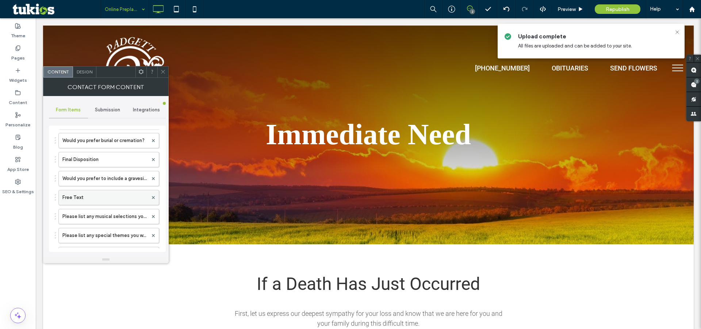
scroll to position [781, 0]
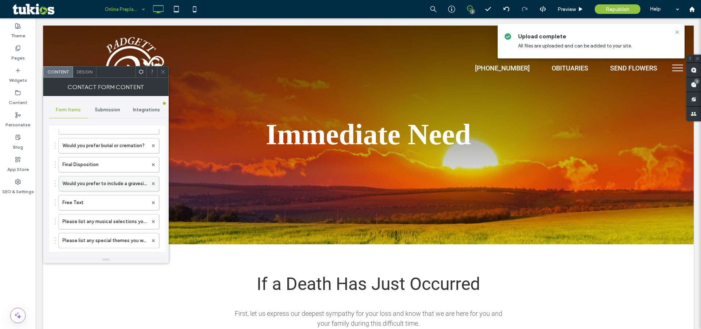
click at [101, 176] on label "Would you prefer to include a graveside/committal service?" at bounding box center [104, 183] width 85 height 15
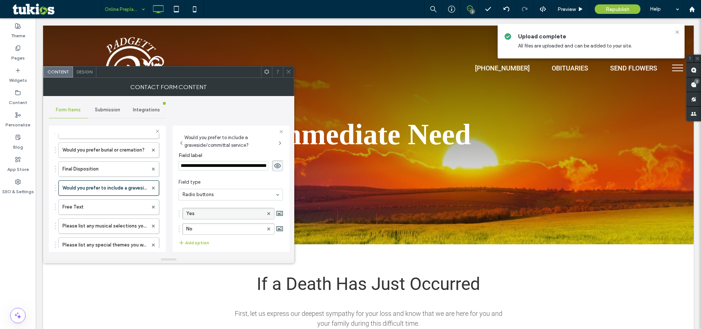
scroll to position [33, 0]
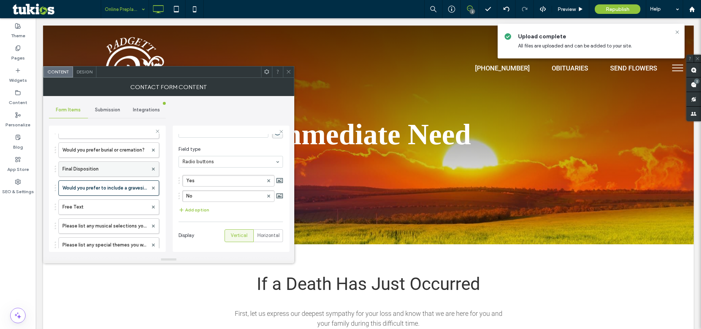
click at [88, 162] on label "Final Disposition" at bounding box center [104, 169] width 85 height 15
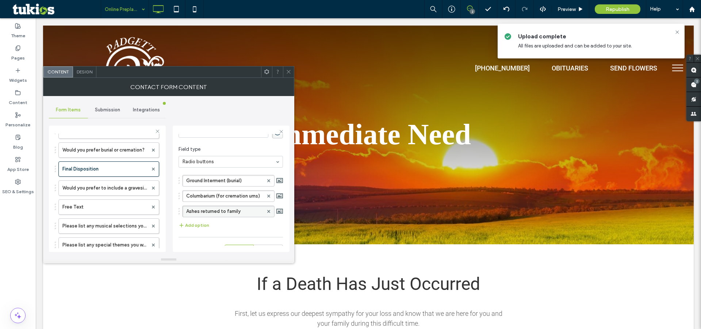
click at [237, 211] on label "Ashes returned to family" at bounding box center [224, 211] width 77 height 11
click at [237, 211] on input "**********" at bounding box center [224, 211] width 77 height 5
type input "**********"
click at [287, 71] on icon at bounding box center [288, 71] width 5 height 5
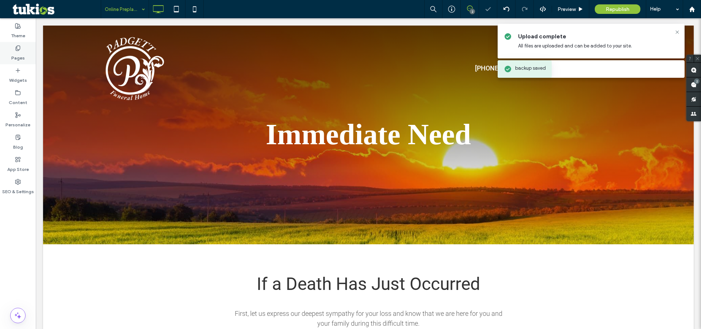
click at [22, 51] on label "Pages" at bounding box center [18, 56] width 14 height 10
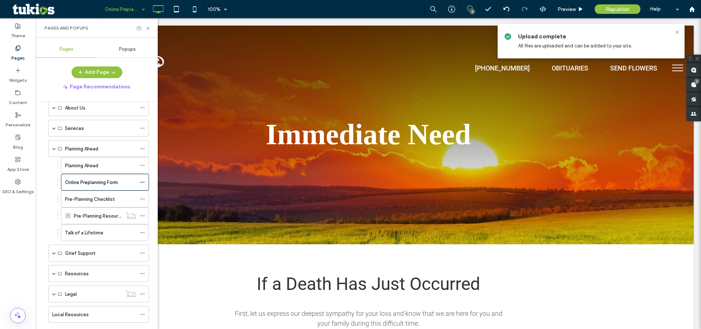
scroll to position [99, 0]
click at [53, 249] on span at bounding box center [54, 251] width 4 height 4
click at [90, 261] on label "The Grieving Process" at bounding box center [88, 267] width 47 height 13
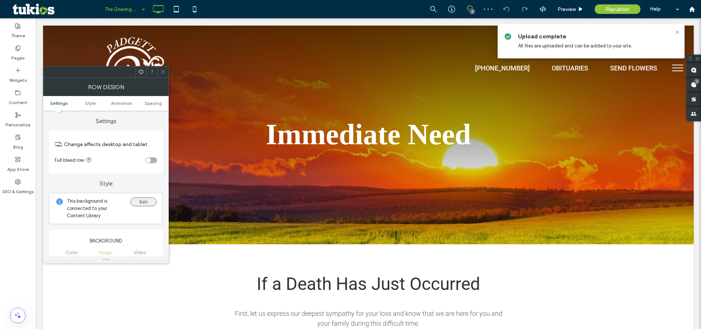
click at [145, 204] on button "Edit" at bounding box center [143, 202] width 26 height 9
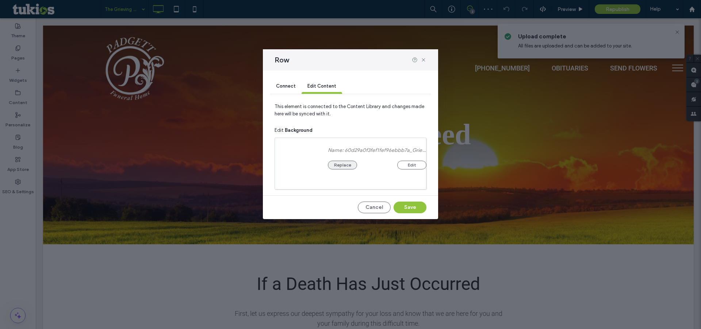
click at [347, 168] on button "Replace" at bounding box center [342, 165] width 29 height 9
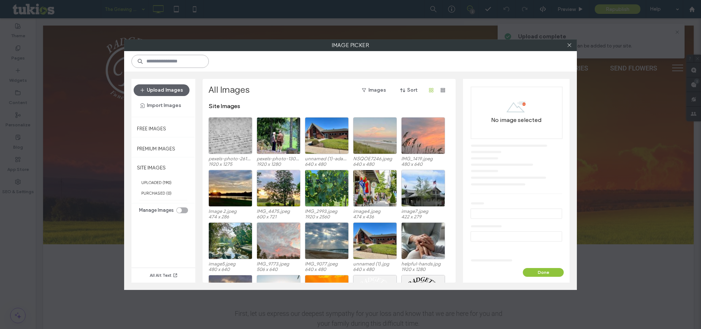
click at [176, 64] on input at bounding box center [169, 61] width 77 height 13
type input "**********"
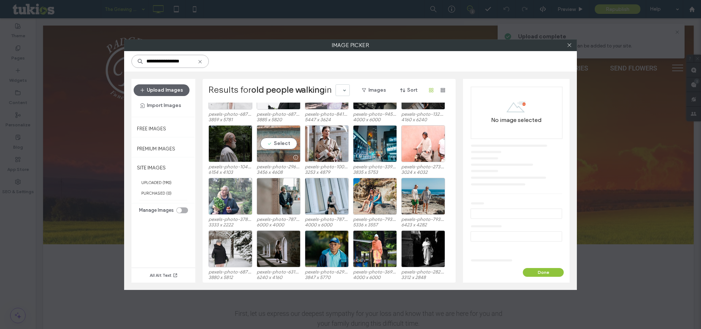
scroll to position [570, 0]
click at [160, 87] on button "Upload Images" at bounding box center [162, 90] width 56 height 12
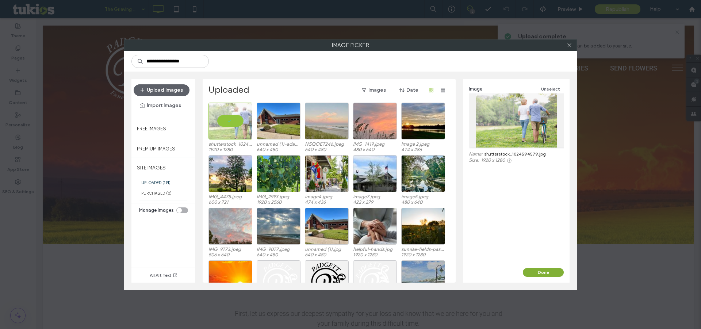
click at [540, 269] on button "Done" at bounding box center [543, 272] width 41 height 9
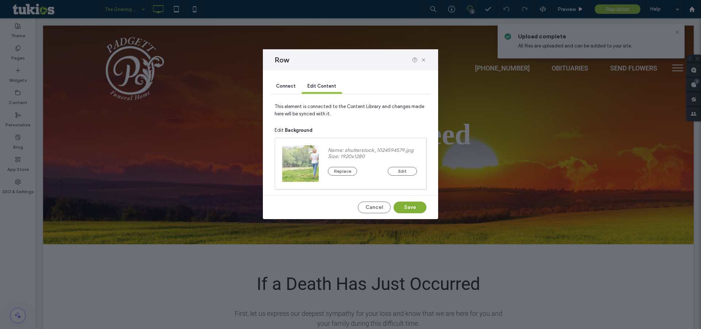
click at [416, 206] on button "Save" at bounding box center [410, 208] width 33 height 12
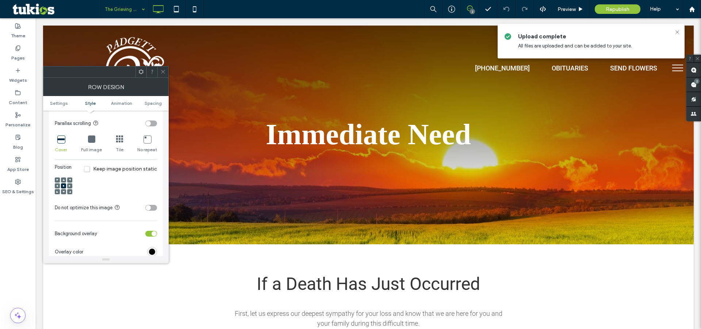
scroll to position [299, 0]
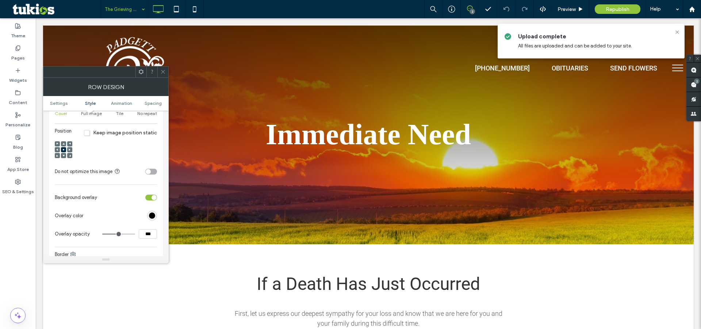
click at [65, 145] on div at bounding box center [63, 143] width 5 height 5
click at [63, 144] on icon at bounding box center [63, 144] width 2 height 2
click at [167, 70] on div at bounding box center [162, 71] width 11 height 11
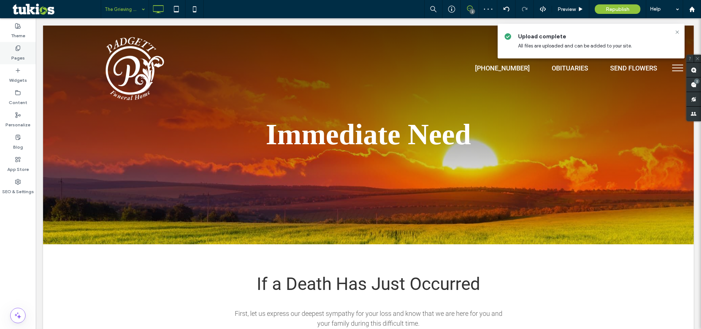
click at [25, 54] on div "Pages" at bounding box center [18, 53] width 36 height 22
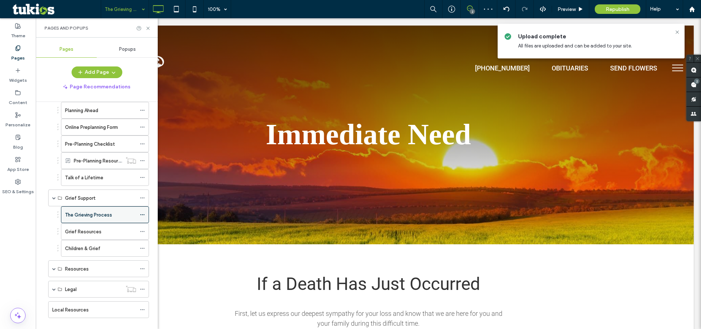
scroll to position [158, 0]
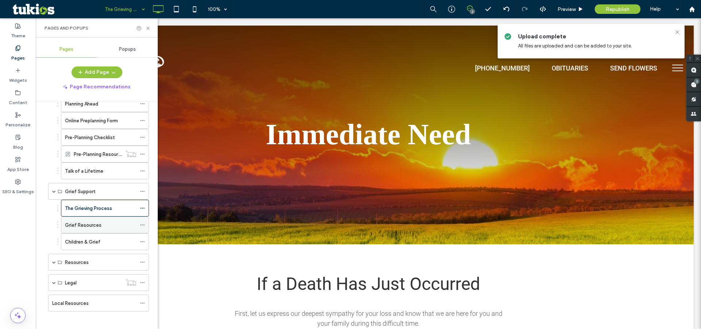
click at [103, 221] on div "Grief Resources" at bounding box center [100, 225] width 71 height 8
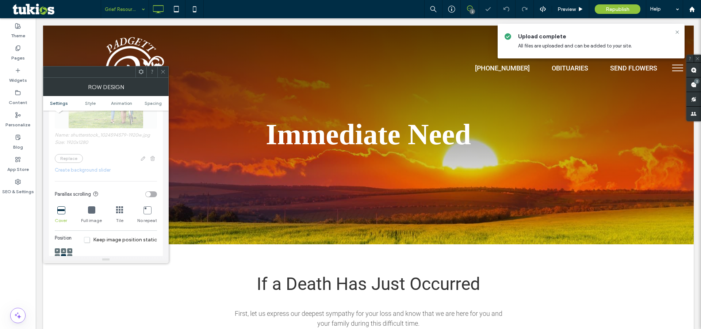
scroll to position [199, 0]
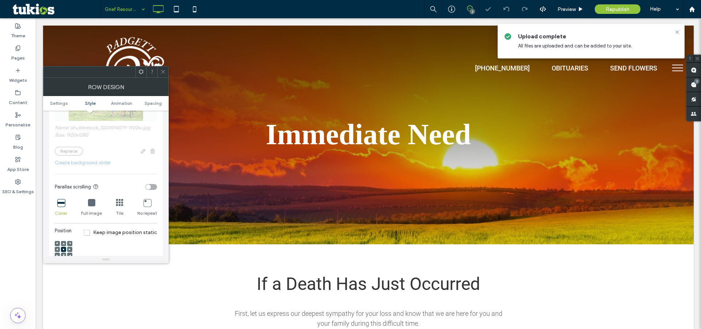
click at [64, 240] on div at bounding box center [64, 249] width 18 height 25
click at [64, 243] on use at bounding box center [63, 243] width 2 height 2
click at [164, 72] on icon at bounding box center [162, 71] width 5 height 5
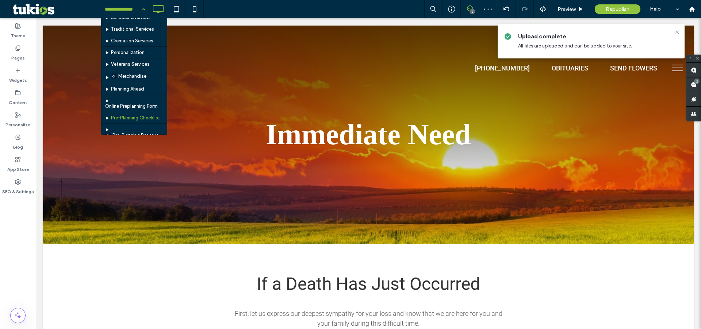
scroll to position [166, 0]
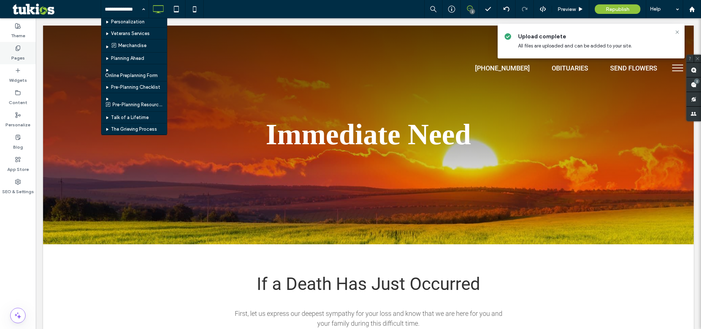
click at [16, 51] on label "Pages" at bounding box center [18, 56] width 14 height 10
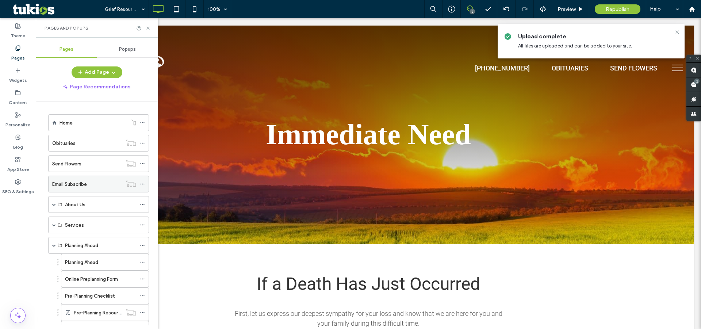
scroll to position [133, 0]
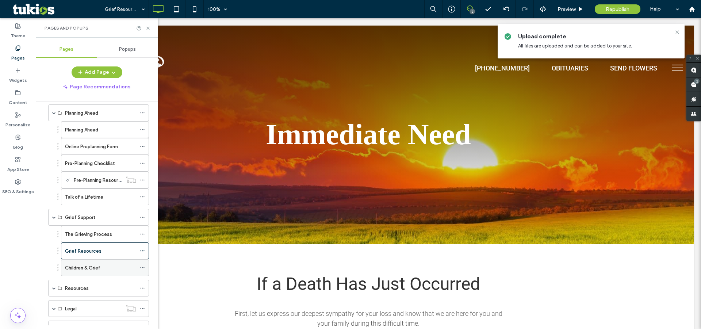
click at [87, 263] on label "Children & Grief" at bounding box center [82, 267] width 35 height 13
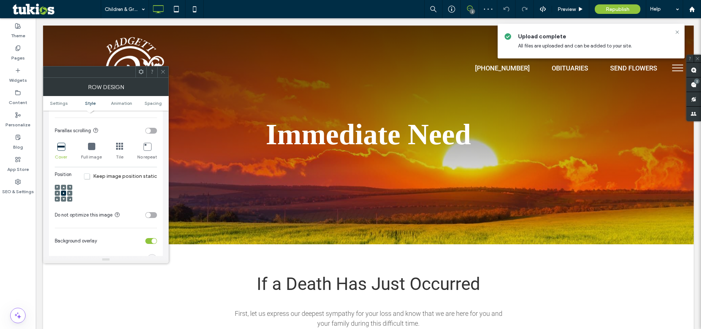
scroll to position [265, 0]
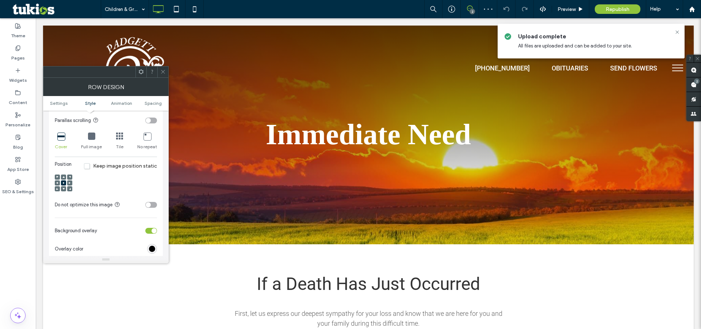
click at [65, 176] on div at bounding box center [63, 177] width 5 height 5
click at [64, 176] on icon at bounding box center [63, 177] width 2 height 2
click at [162, 72] on icon at bounding box center [162, 71] width 5 height 5
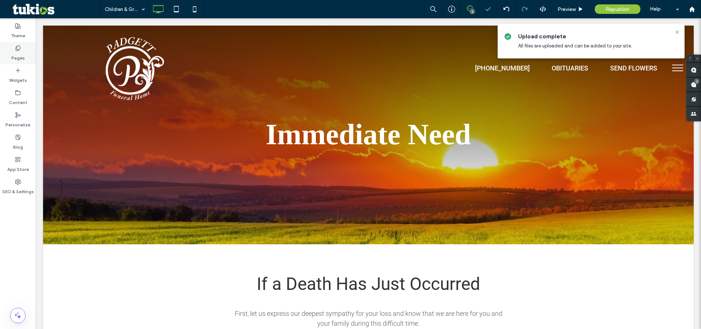
click at [23, 47] on div "Pages" at bounding box center [18, 53] width 36 height 22
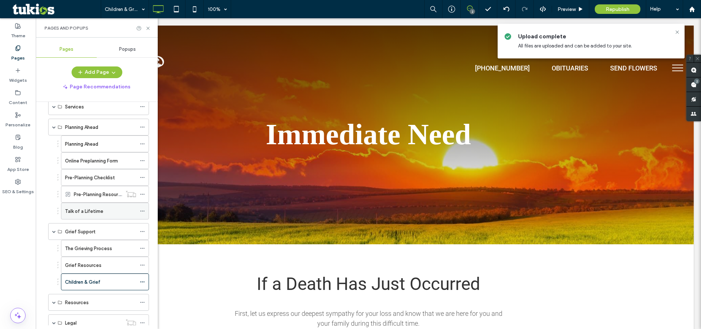
scroll to position [0, 0]
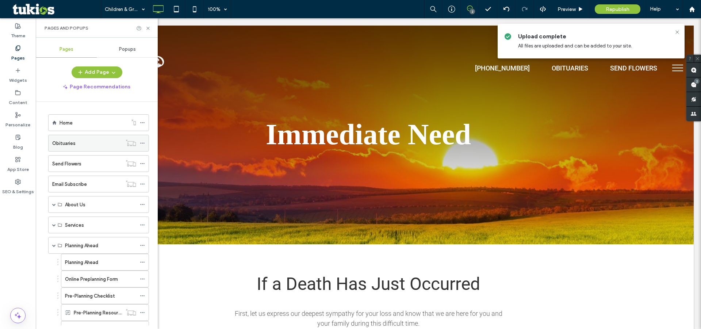
click at [61, 144] on label "Obituaries" at bounding box center [63, 143] width 23 height 13
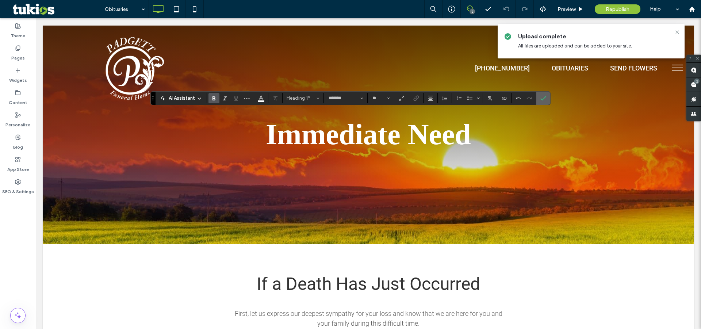
click at [543, 95] on span "Confirm" at bounding box center [543, 98] width 6 height 12
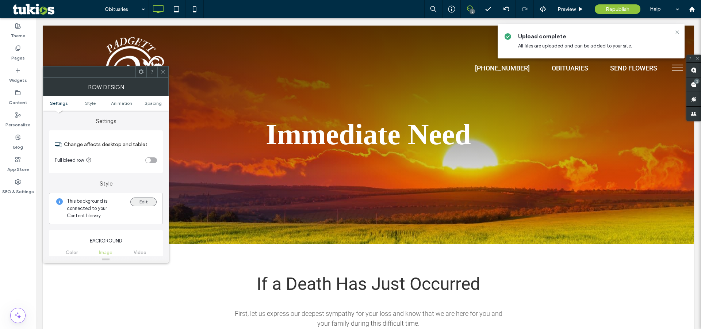
click at [144, 203] on button "Edit" at bounding box center [143, 202] width 26 height 9
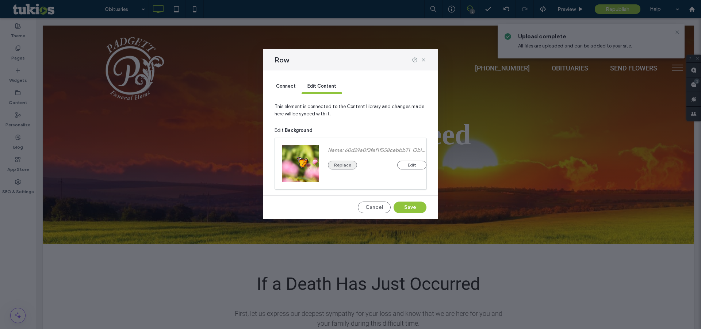
click at [350, 165] on button "Replace" at bounding box center [342, 165] width 29 height 9
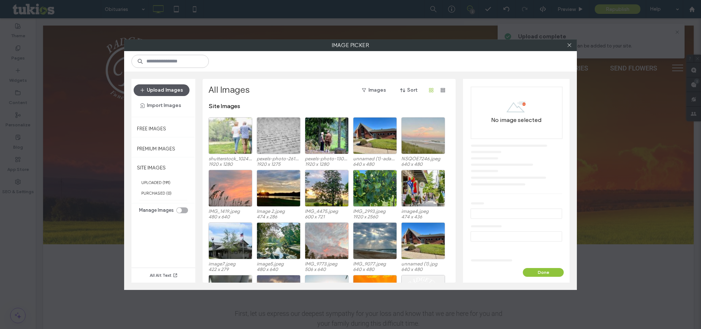
click at [179, 94] on button "Upload Images" at bounding box center [162, 90] width 56 height 12
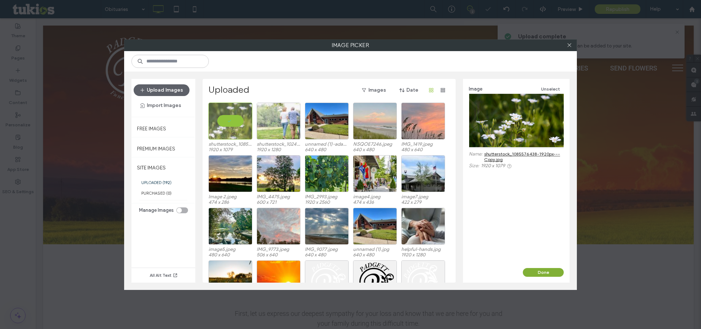
click at [548, 270] on button "Done" at bounding box center [543, 272] width 41 height 9
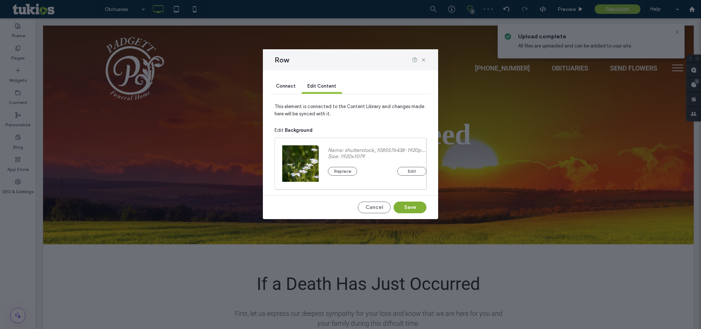
click at [409, 209] on button "Save" at bounding box center [410, 208] width 33 height 12
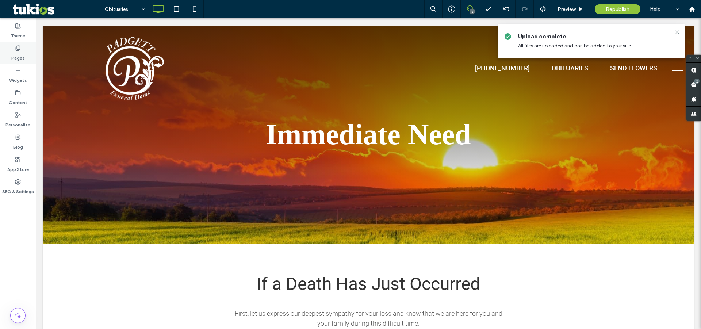
click at [20, 49] on use at bounding box center [18, 48] width 4 height 5
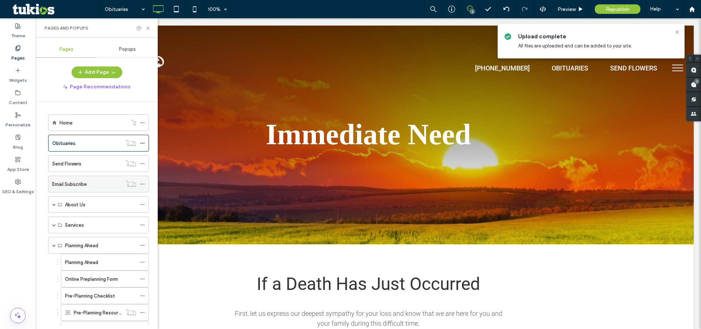
click at [73, 179] on label "Email Subscribe" at bounding box center [69, 184] width 35 height 13
click at [151, 27] on div "Pages and Popups" at bounding box center [97, 27] width 122 height 19
click at [150, 27] on icon at bounding box center [147, 28] width 5 height 5
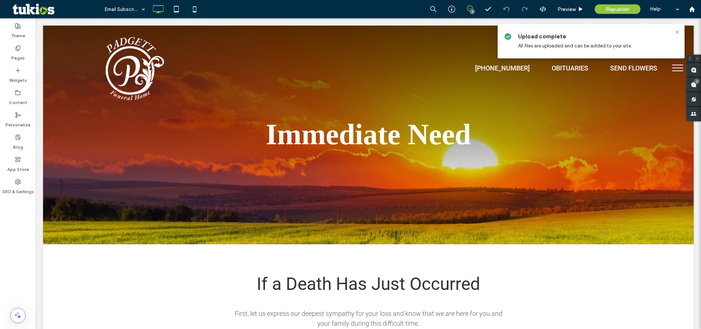
click at [298, 11] on div "Email Subscribe 2 Preview Republish Help" at bounding box center [401, 9] width 600 height 18
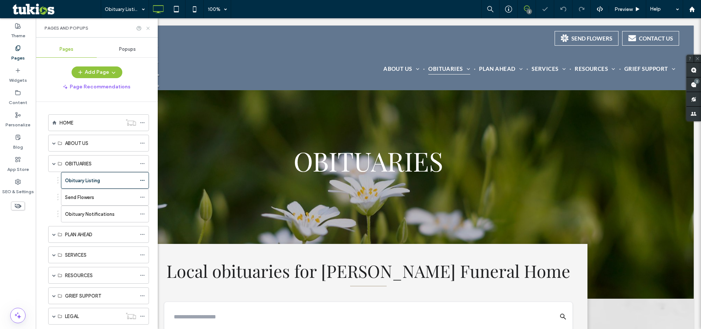
click at [149, 26] on icon at bounding box center [147, 28] width 5 height 5
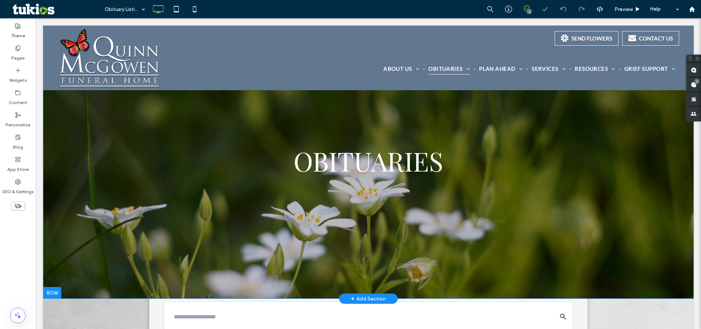
click at [80, 175] on div "OBITUARIES Click To Paste Row + Add Section" at bounding box center [368, 162] width 651 height 273
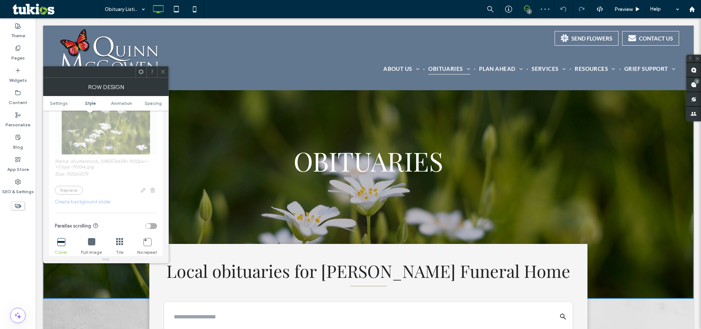
scroll to position [166, 0]
drag, startPoint x: 125, startPoint y: 161, endPoint x: 100, endPoint y: 161, distance: 25.2
click at [100, 161] on div "Name: shutterstock_1085576438+1920px+-+Copy-1920w.jpg Size: 1920x1079 Replace C…" at bounding box center [106, 208] width 102 height 222
copy label "1085576438"
click at [21, 103] on label "Content" at bounding box center [18, 101] width 19 height 10
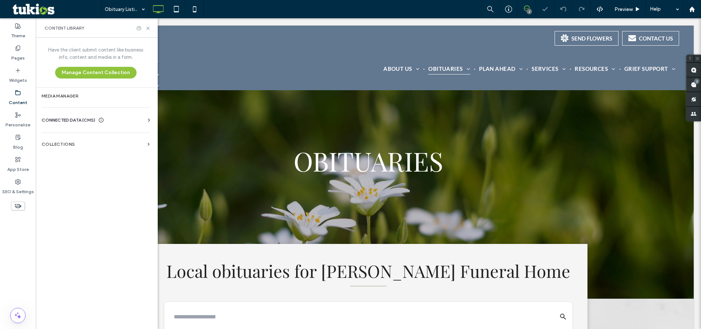
click at [77, 124] on div "Business Info Business Text Business Images Find and Replace" at bounding box center [97, 127] width 111 height 6
click at [78, 118] on span "CONNECTED DATA (CMS)" at bounding box center [69, 119] width 54 height 7
click at [74, 88] on section "Media Manager" at bounding box center [96, 96] width 120 height 17
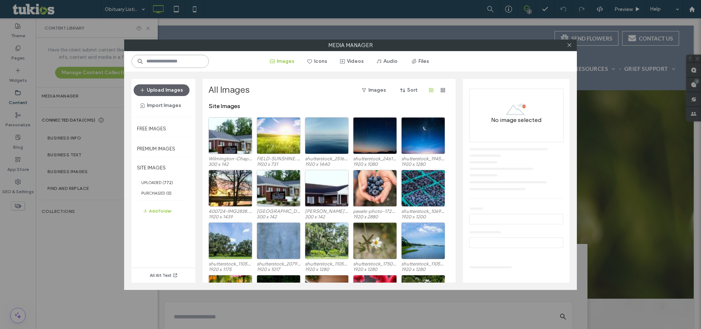
click at [183, 62] on input at bounding box center [169, 61] width 77 height 13
paste input "**********"
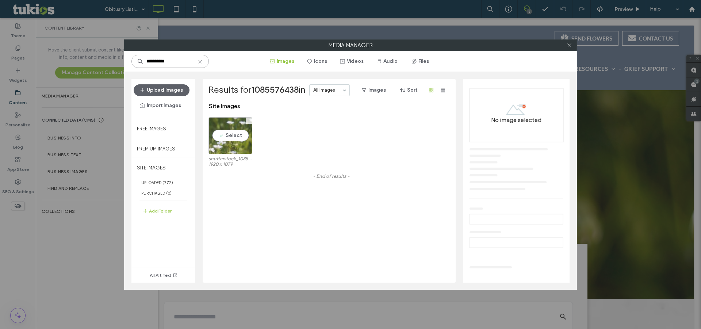
type input "**********"
click at [227, 132] on div "Select" at bounding box center [230, 135] width 44 height 37
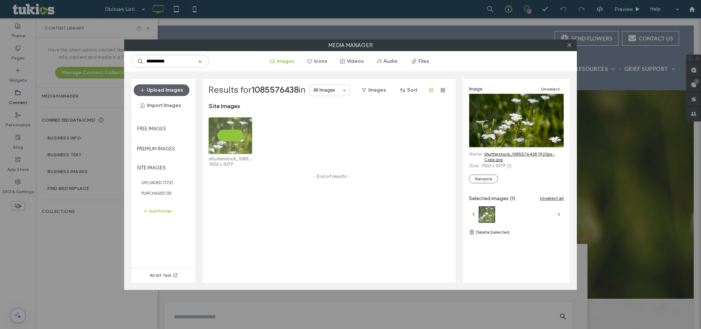
click at [516, 153] on link "shutterstock_1085576438 1920px - Copy.jpg" at bounding box center [524, 156] width 80 height 11
